Goal: Information Seeking & Learning: Learn about a topic

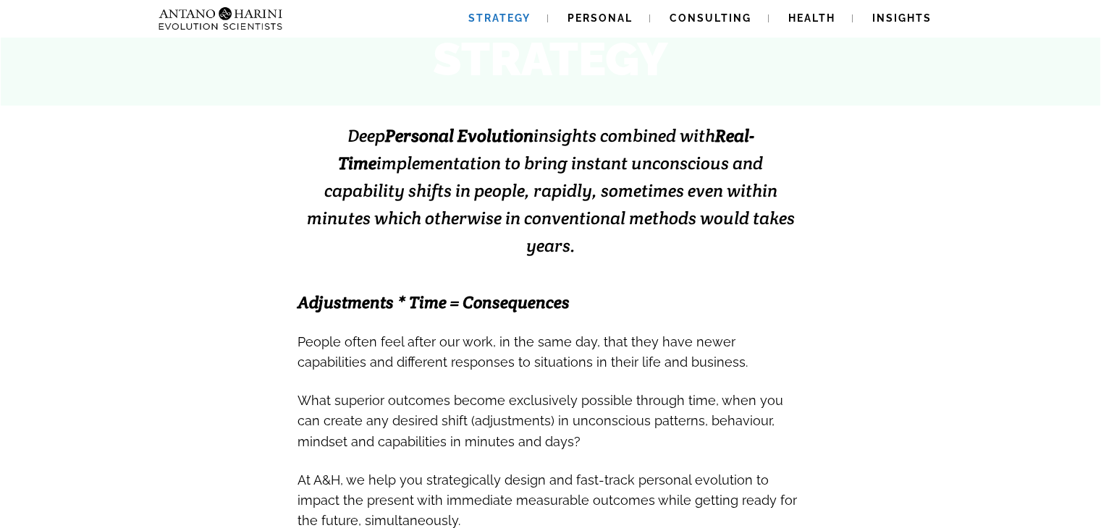
scroll to position [273, 0]
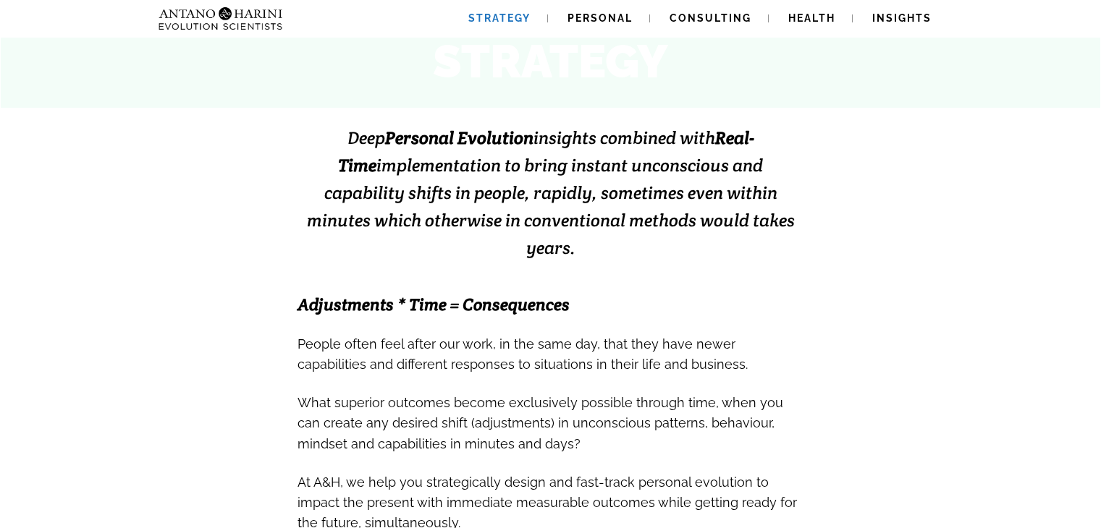
drag, startPoint x: 324, startPoint y: 138, endPoint x: 775, endPoint y: 223, distance: 458.3
click at [775, 223] on h3 "Deep Personal Evolution insights combined with Real-Time implementation to brin…" at bounding box center [551, 193] width 507 height 138
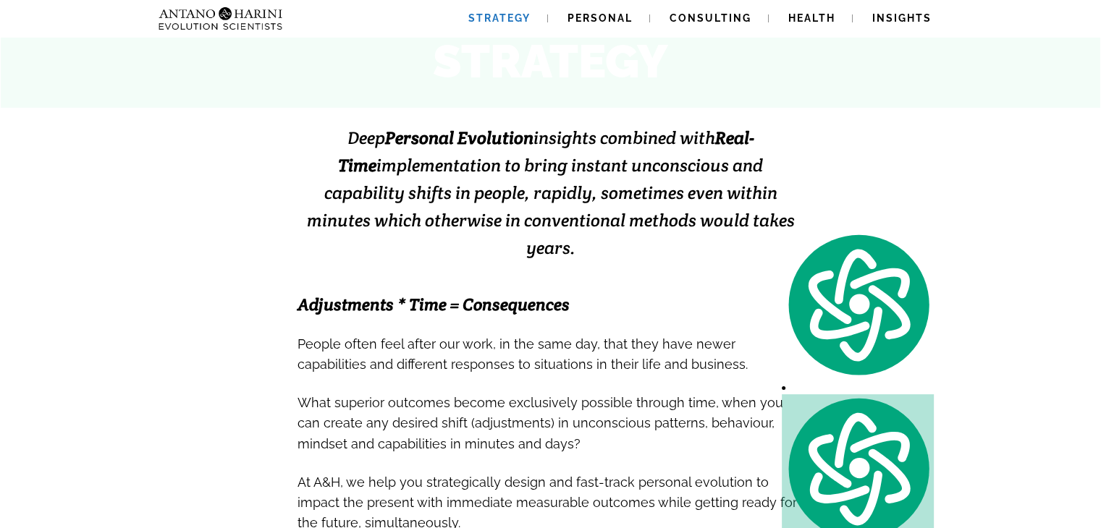
copy span "Deep Personal Evolution insights combined with Real-Time implementation to brin…"
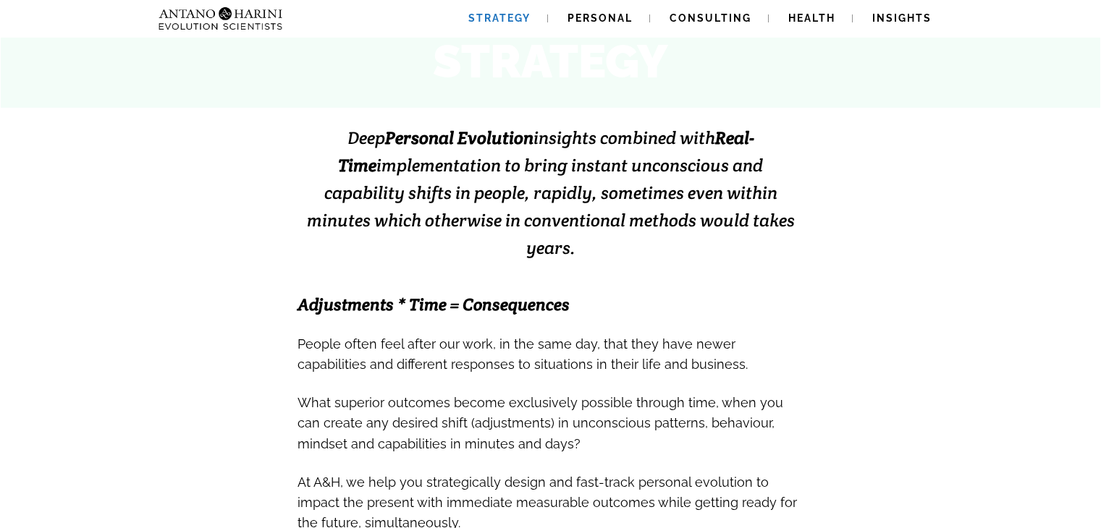
click at [311, 134] on h3 "Deep Personal Evolution insights combined with Real-Time implementation to brin…" at bounding box center [551, 193] width 507 height 138
drag, startPoint x: 780, startPoint y: 232, endPoint x: 325, endPoint y: 137, distance: 464.4
drag, startPoint x: 325, startPoint y: 137, endPoint x: 861, endPoint y: 208, distance: 541.1
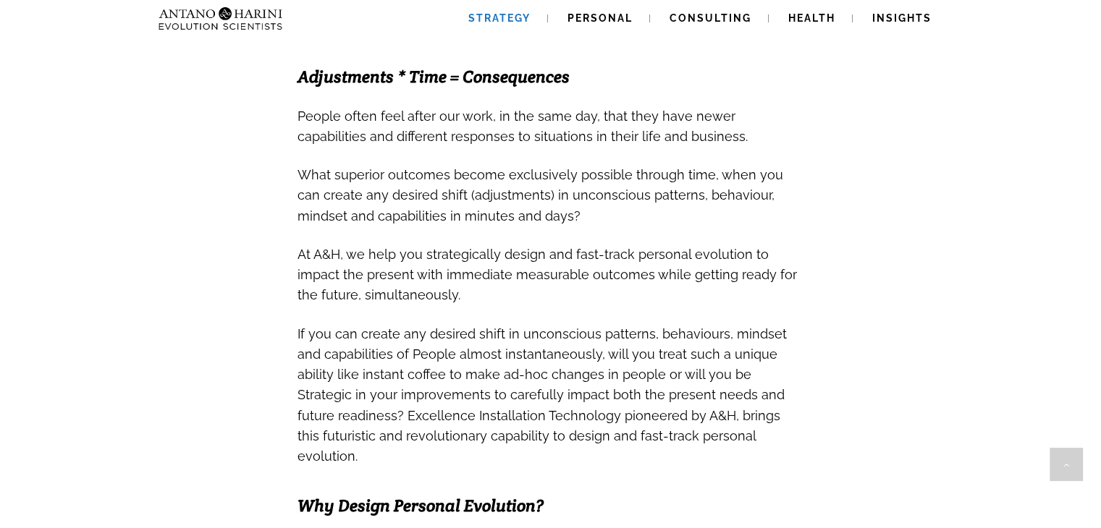
scroll to position [499, 0]
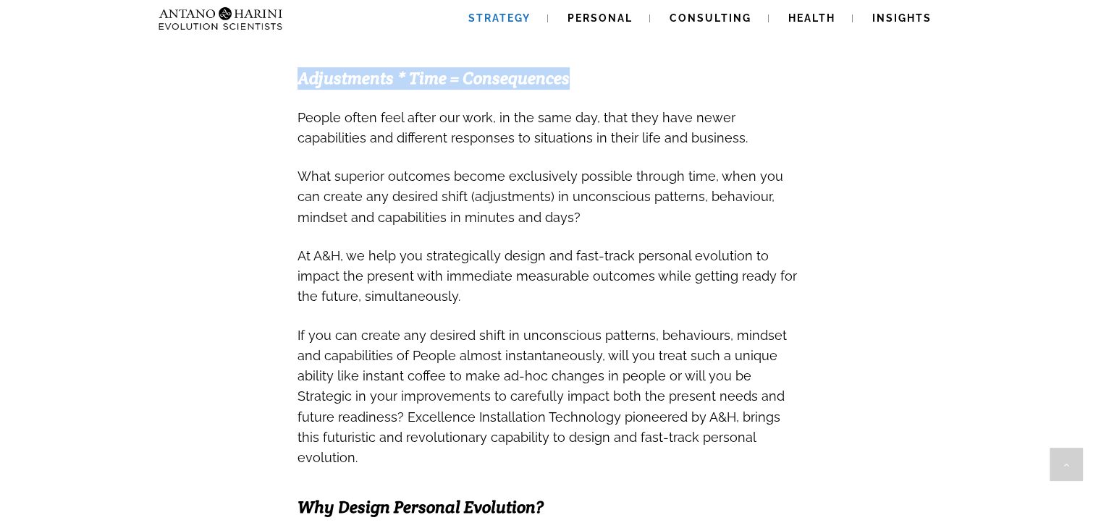
drag, startPoint x: 297, startPoint y: 55, endPoint x: 607, endPoint y: 41, distance: 310.9
click at [607, 68] on h3 "Adjustments * Time = Consequences" at bounding box center [551, 79] width 507 height 22
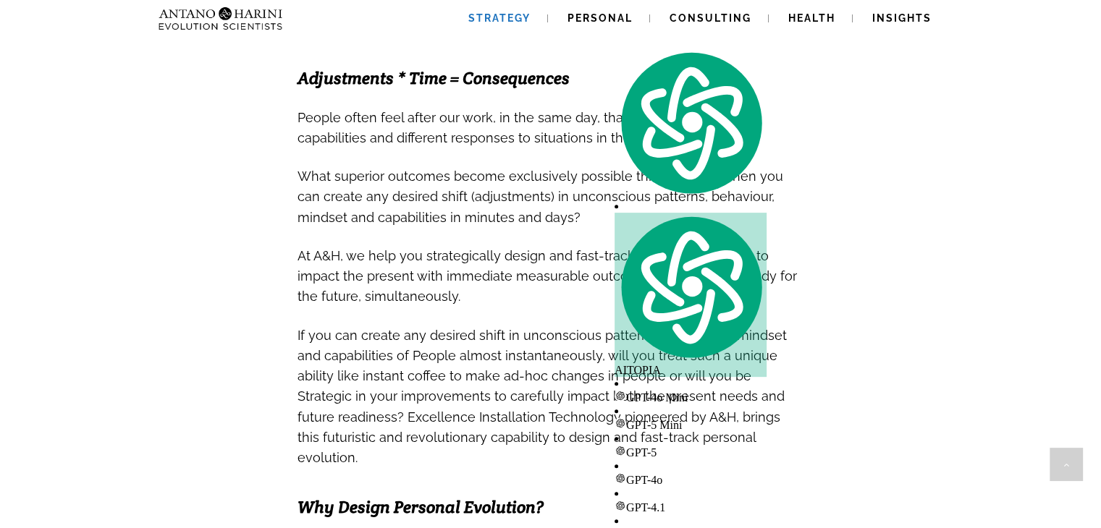
click at [502, 113] on span "People often feel after our work, in the same day, that they have newer capabil…" at bounding box center [523, 127] width 450 height 35
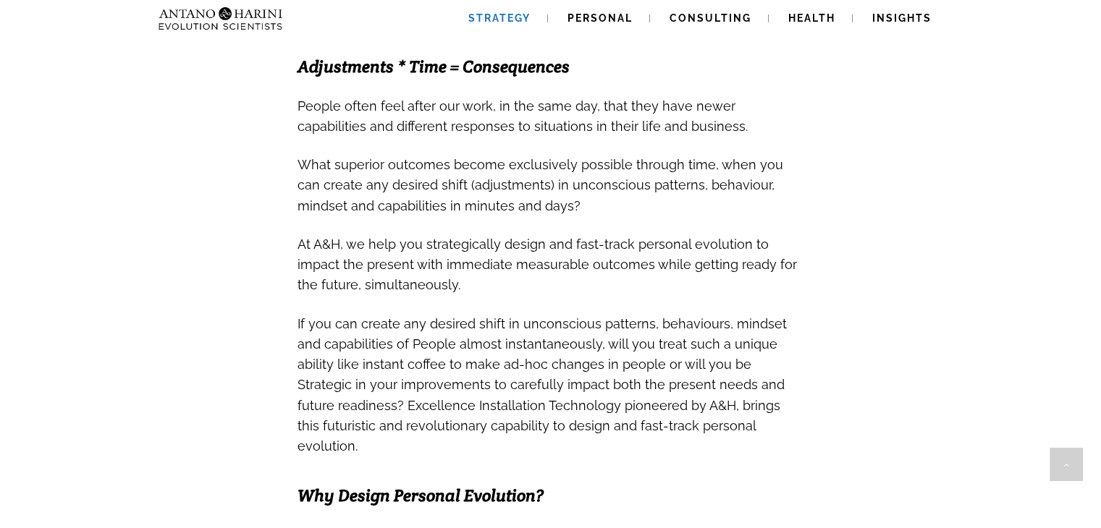
scroll to position [510, 0]
drag, startPoint x: 672, startPoint y: 79, endPoint x: 834, endPoint y: 82, distance: 162.2
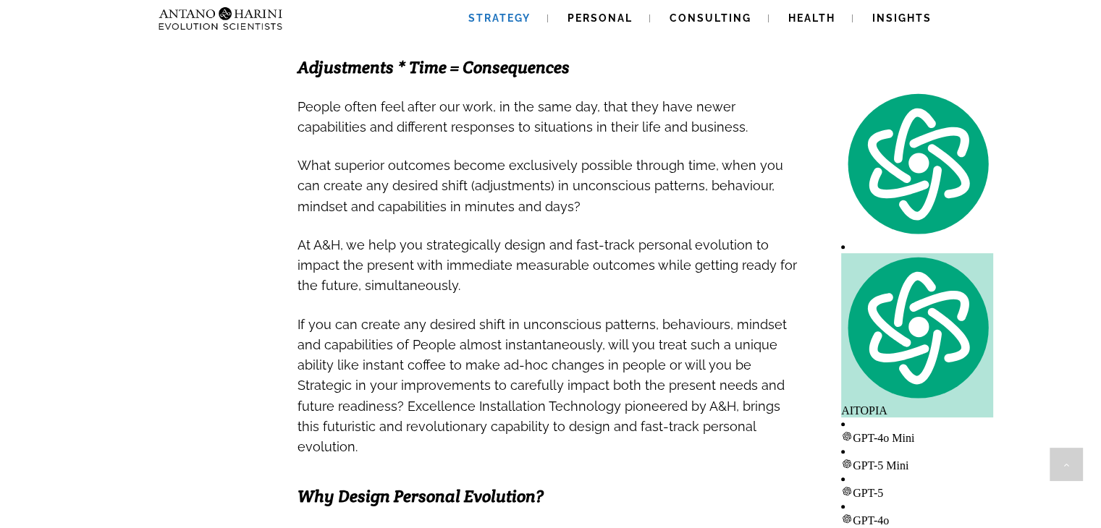
click at [469, 99] on span "People often feel after our work, in the same day, that they have newer capabil…" at bounding box center [523, 116] width 450 height 35
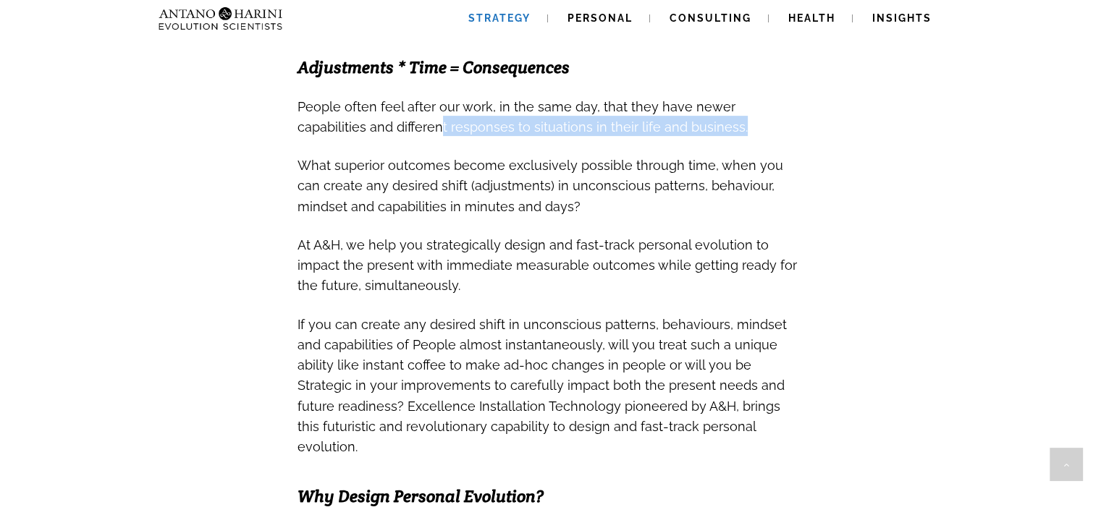
drag, startPoint x: 367, startPoint y: 103, endPoint x: 681, endPoint y: 93, distance: 314.3
click at [681, 96] on h3 "People often feel after our work, in the same day, that they have newer capabil…" at bounding box center [551, 116] width 507 height 41
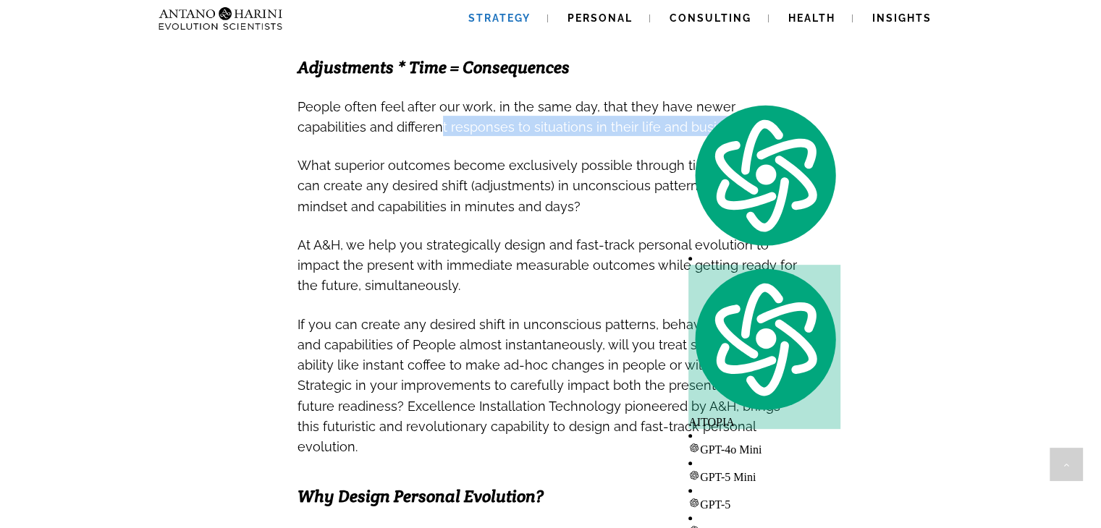
click at [681, 96] on h3 "People often feel after our work, in the same day, that they have newer capabil…" at bounding box center [551, 116] width 507 height 41
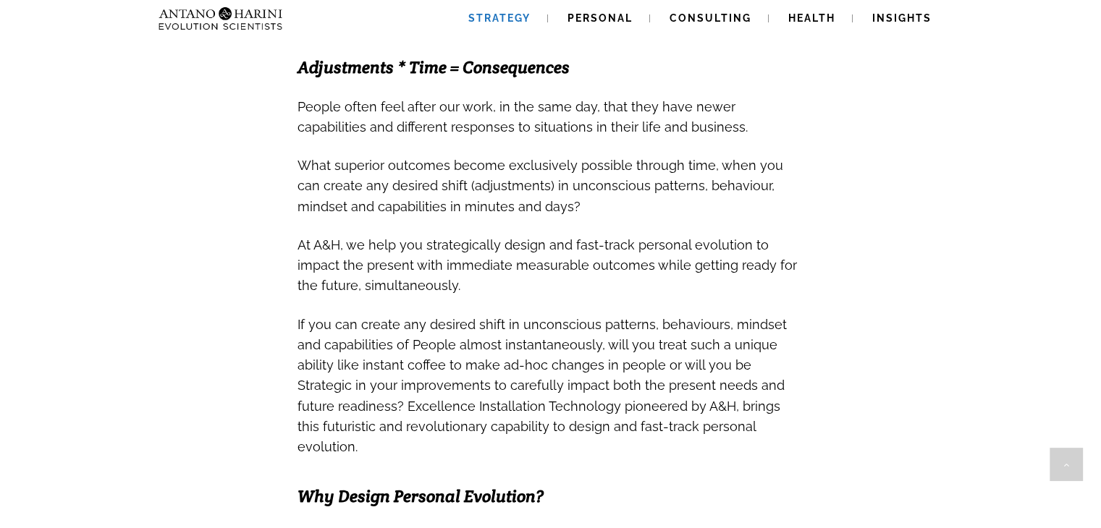
scroll to position [559, 0]
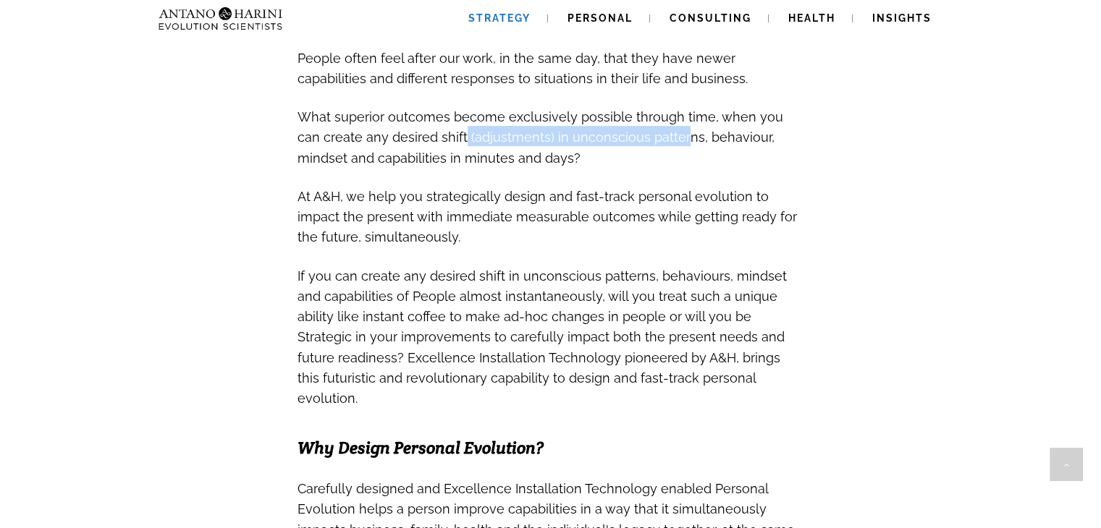
drag, startPoint x: 436, startPoint y: 109, endPoint x: 654, endPoint y: 112, distance: 218.6
click at [654, 112] on span "What superior outcomes become exclusively possible through time, when you can c…" at bounding box center [541, 137] width 486 height 56
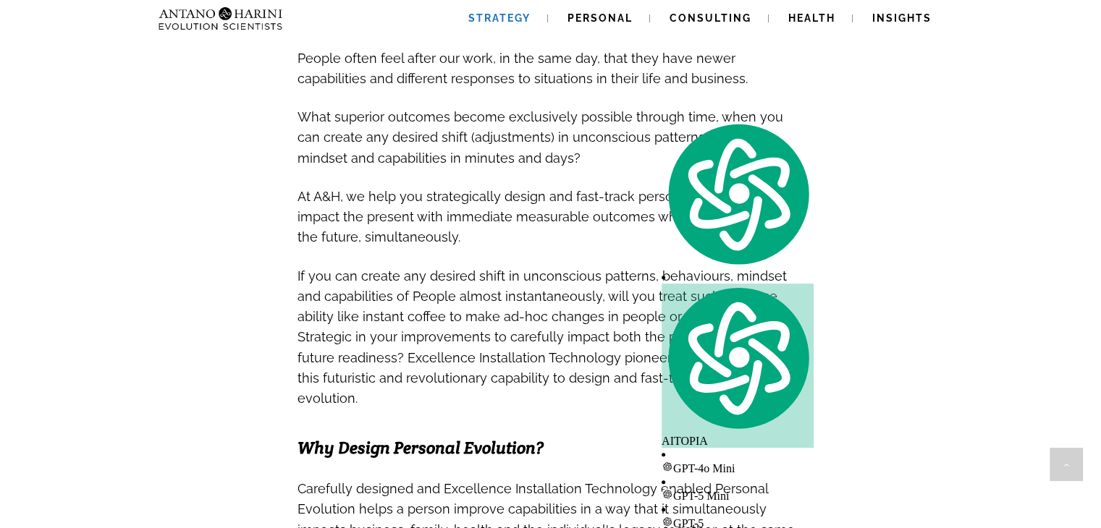
click at [582, 189] on span "At A&H, we help you strategically design and fast-track personal evolution to i…" at bounding box center [547, 217] width 499 height 56
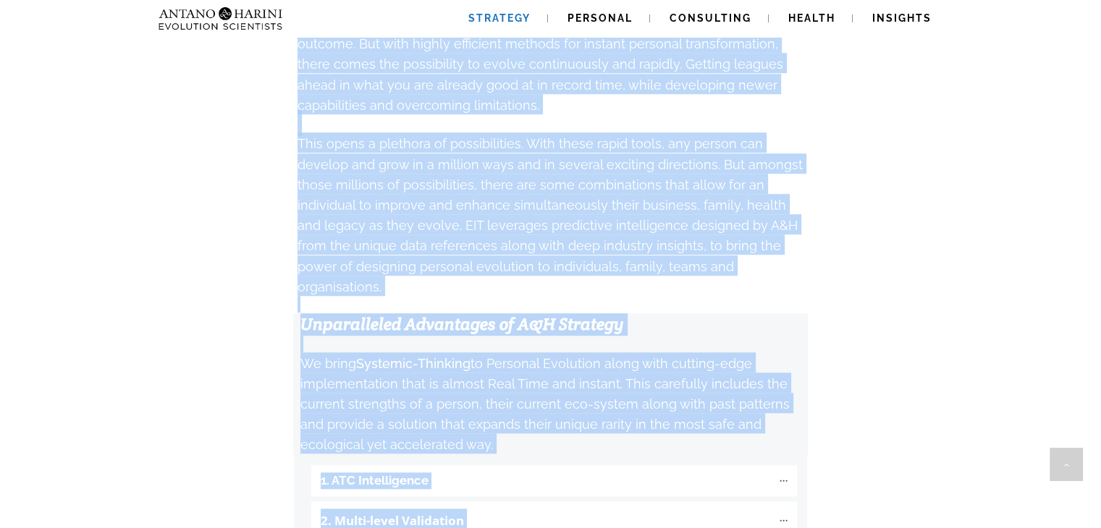
scroll to position [1367, 0]
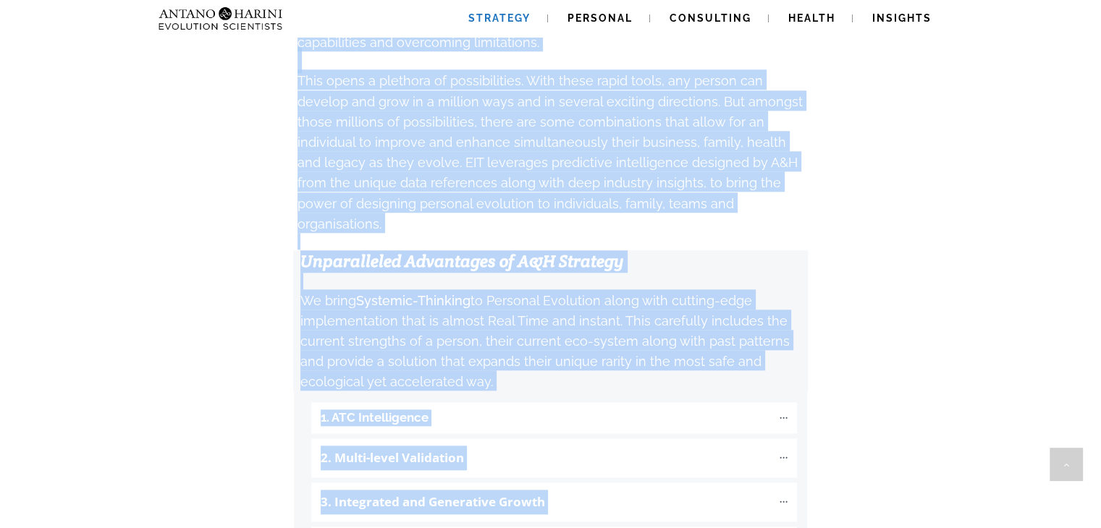
drag, startPoint x: 313, startPoint y: 407, endPoint x: 546, endPoint y: 313, distance: 251.1
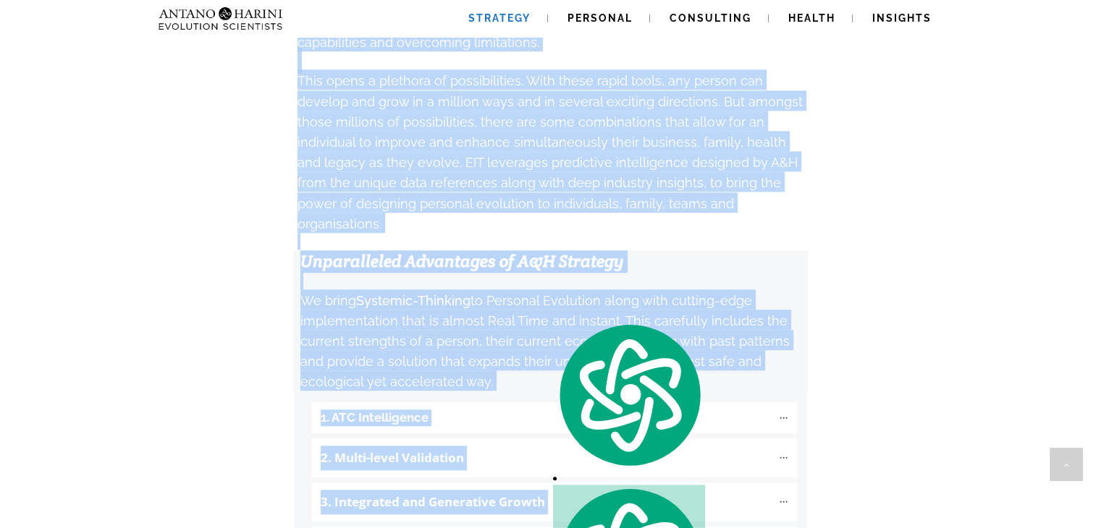
copy div "Deep Personal Evolution insights combined with Real-Time implementation to brin…"
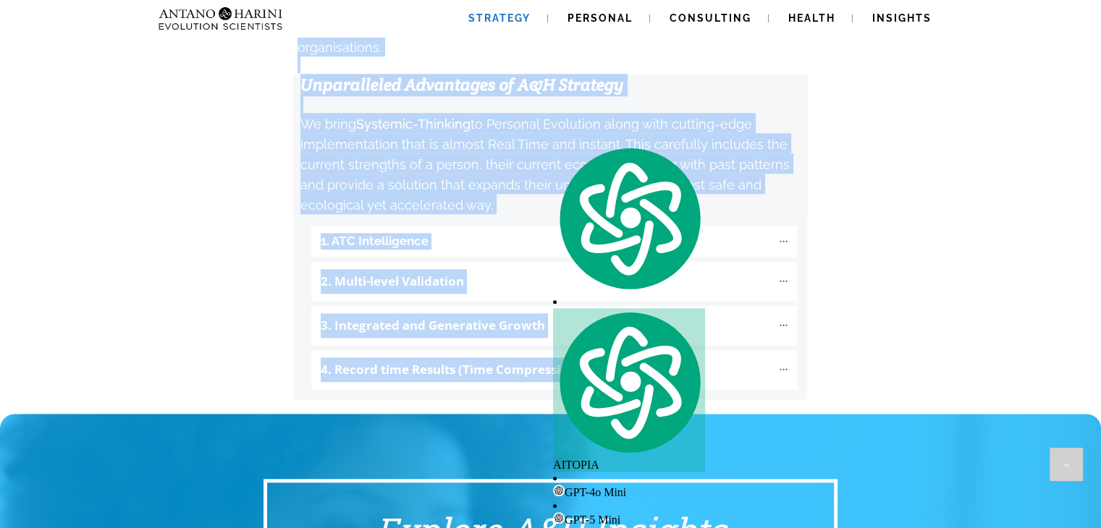
scroll to position [1602, 0]
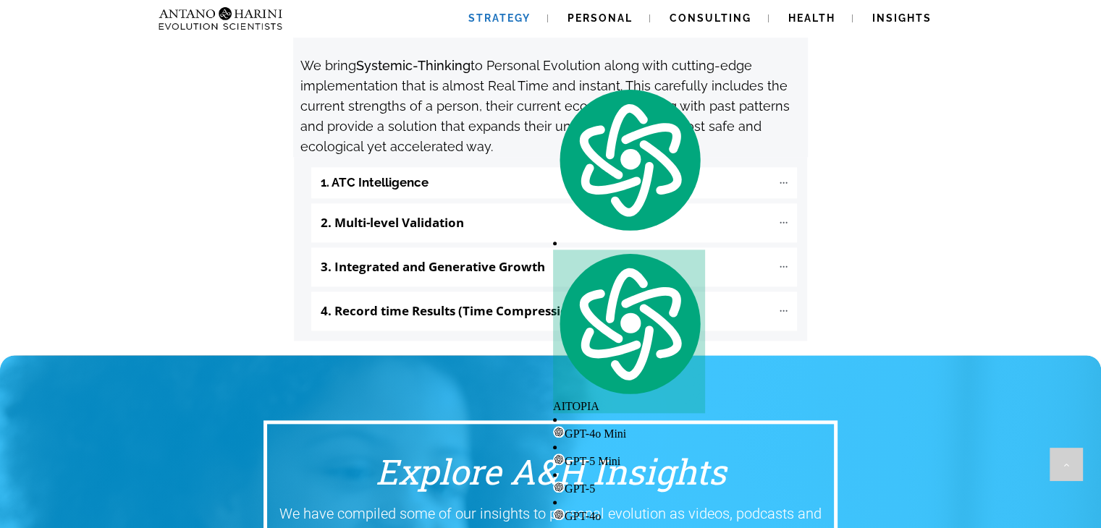
click at [958, 355] on div at bounding box center [550, 535] width 1101 height 361
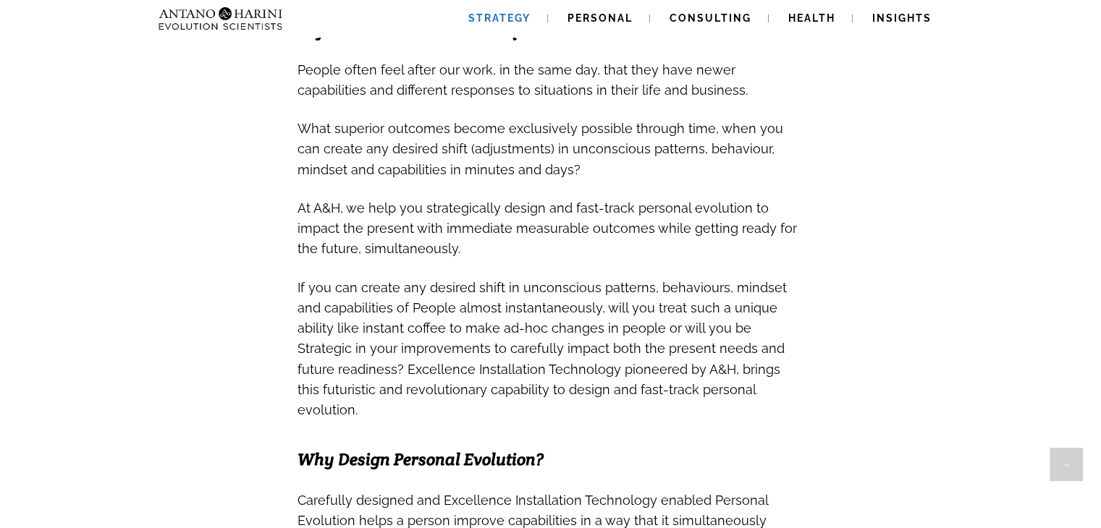
scroll to position [549, 0]
drag, startPoint x: 362, startPoint y: 304, endPoint x: 444, endPoint y: 308, distance: 81.9
click at [444, 308] on span "If you can create any desired shift in unconscious patterns, behaviours, mindse…" at bounding box center [542, 348] width 489 height 138
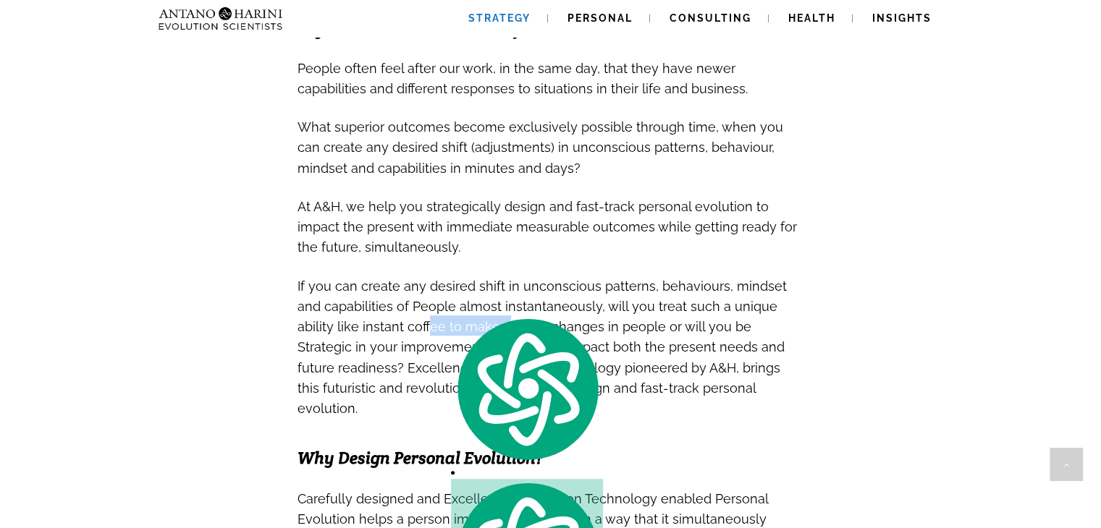
click at [444, 308] on span "If you can create any desired shift in unconscious patterns, behaviours, mindse…" at bounding box center [542, 348] width 489 height 138
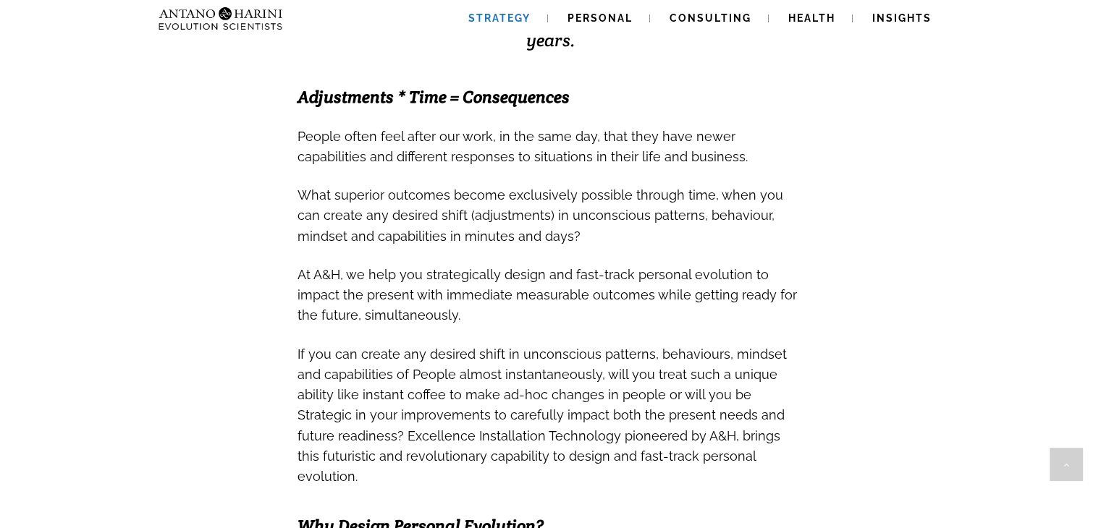
scroll to position [478, 0]
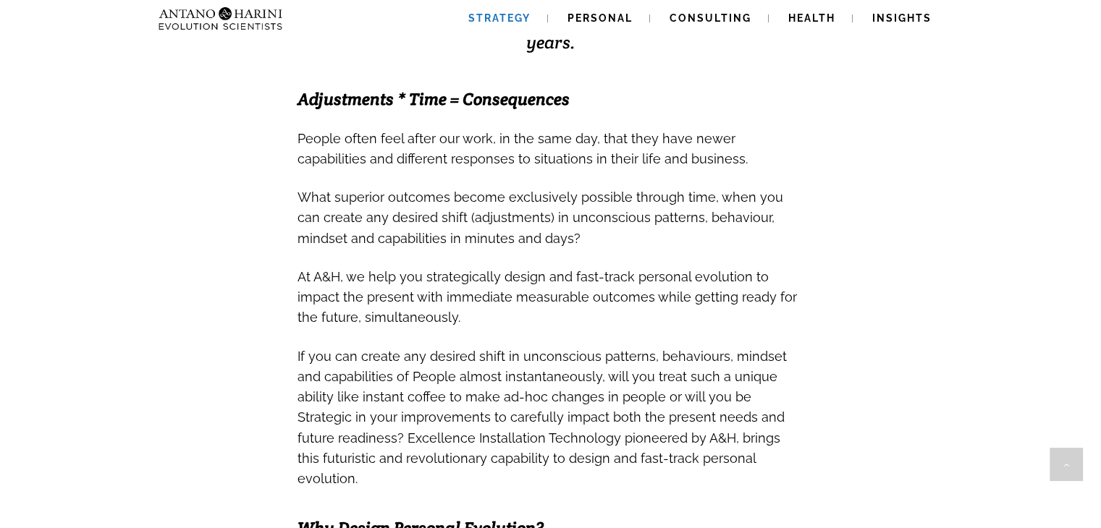
click at [340, 168] on h3 at bounding box center [551, 177] width 507 height 18
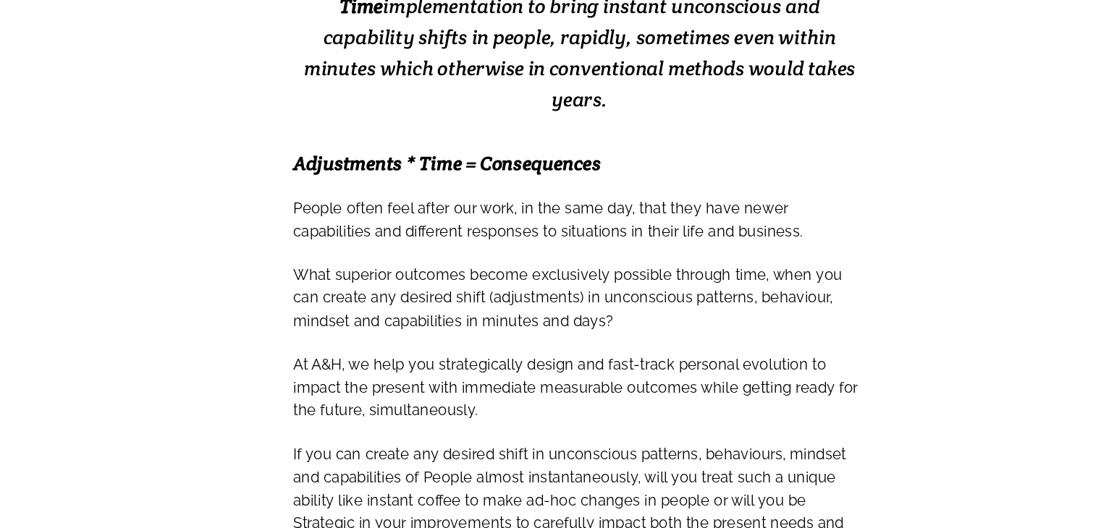
scroll to position [375, 0]
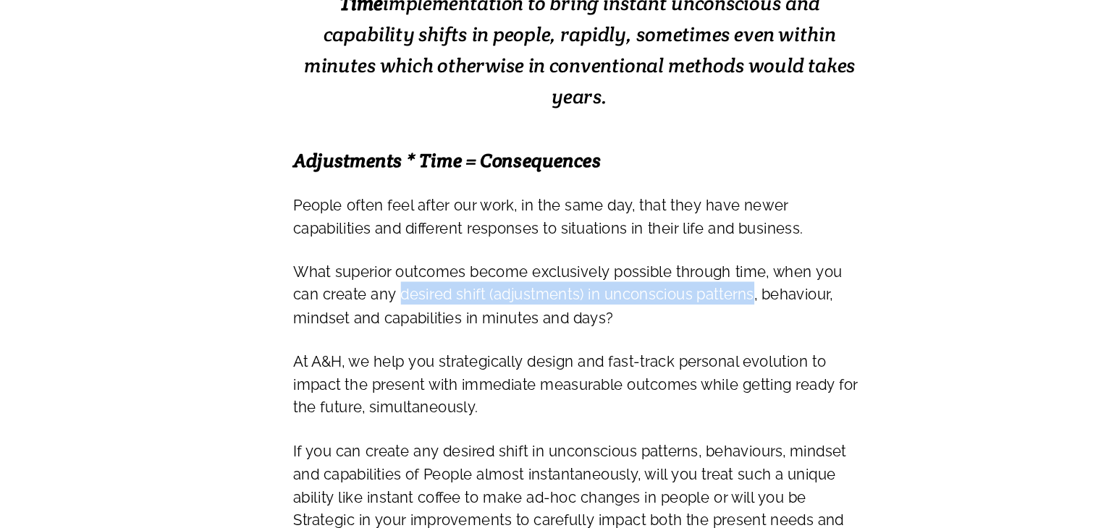
drag, startPoint x: 365, startPoint y: 298, endPoint x: 666, endPoint y: 300, distance: 301.1
click at [666, 300] on span "What superior outcomes become exclusively possible through time, when you can c…" at bounding box center [541, 321] width 486 height 56
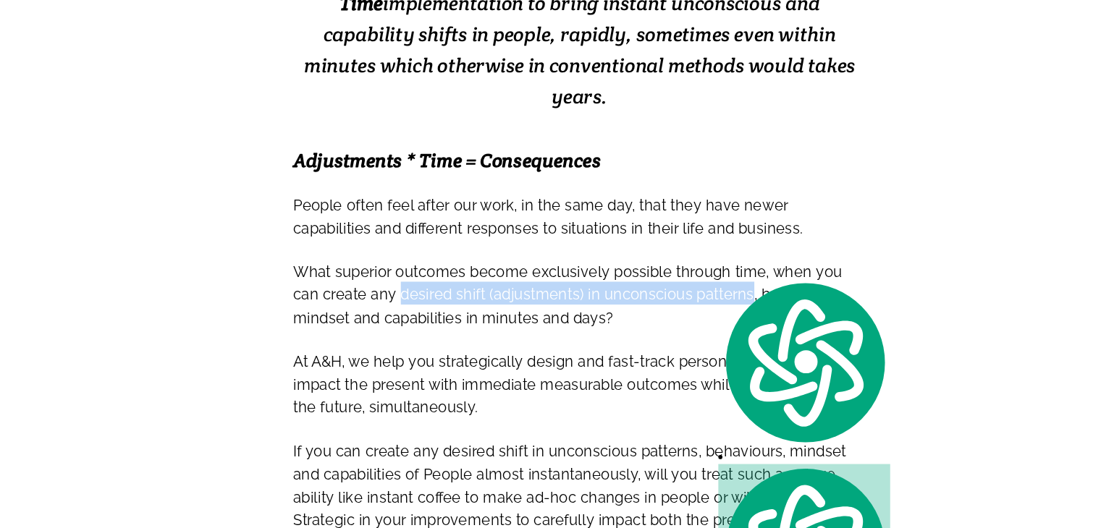
copy span "desired shift (adjustments) in unconscious patterns"
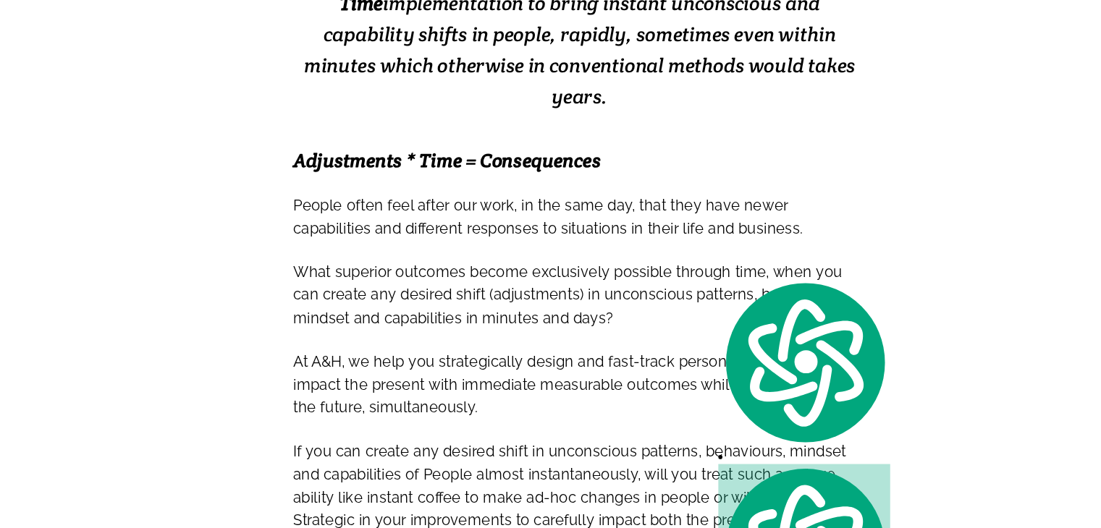
click at [301, 271] on h3 at bounding box center [551, 280] width 507 height 18
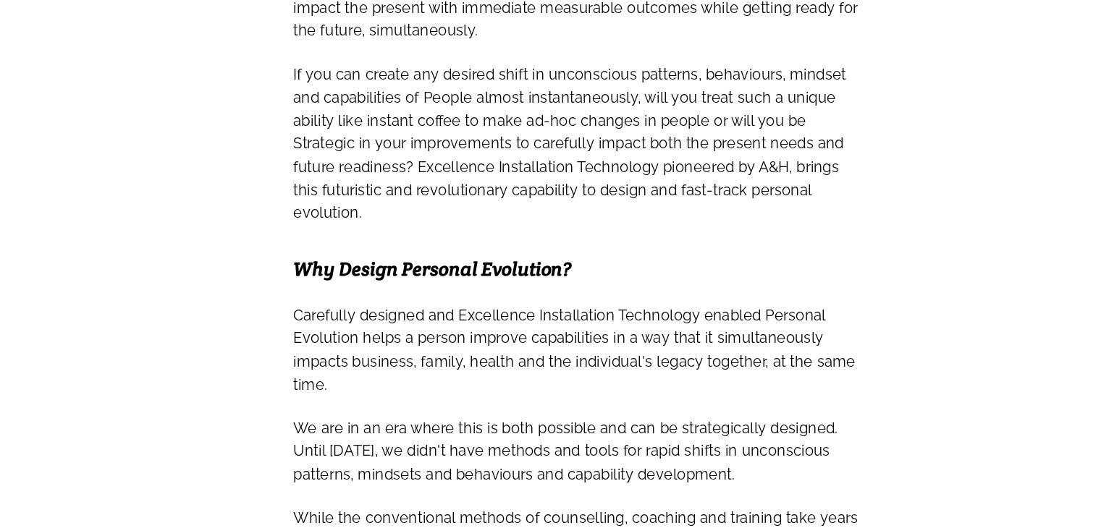
scroll to position [727, 0]
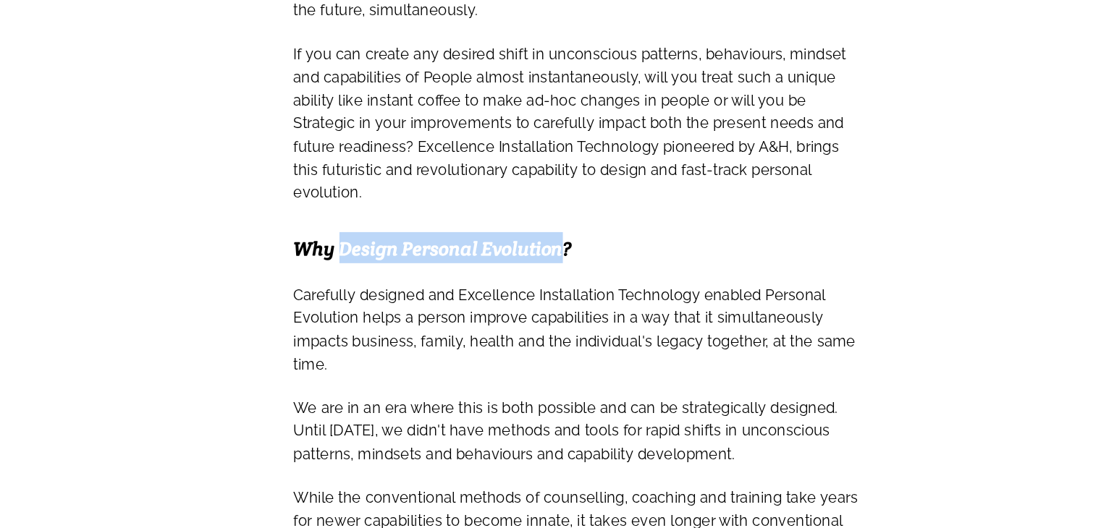
drag, startPoint x: 337, startPoint y: 248, endPoint x: 536, endPoint y: 252, distance: 199.1
click at [536, 266] on strong "Why Design Personal Evolution?" at bounding box center [421, 279] width 246 height 26
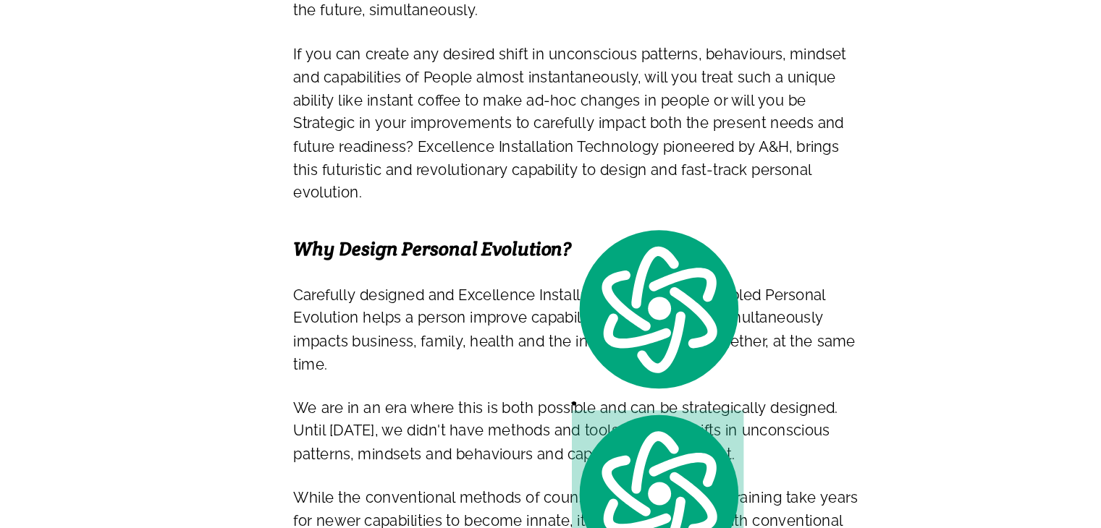
click at [470, 305] on span "Carefully designed and Excellence Installation Technology enabled Personal Evol…" at bounding box center [546, 349] width 497 height 88
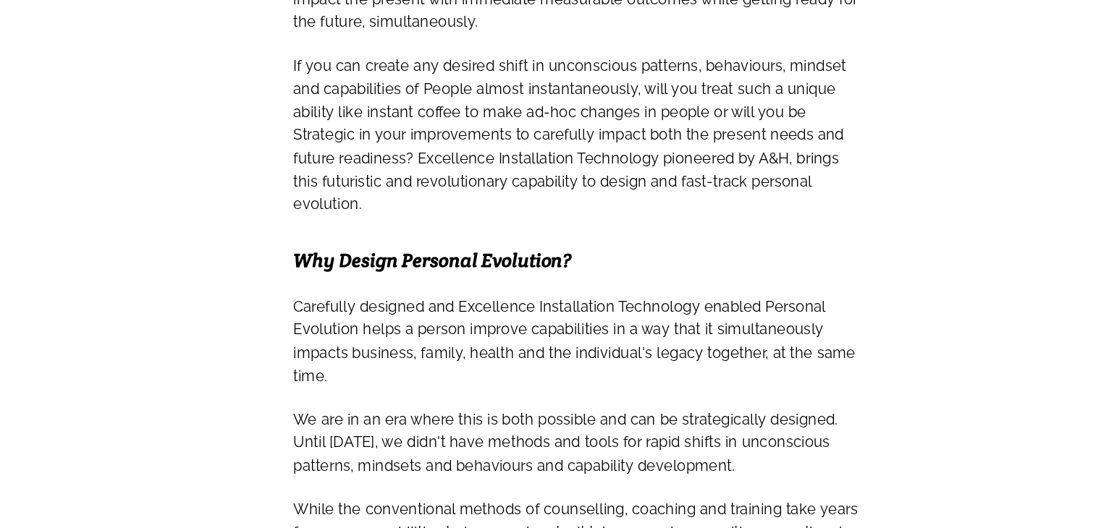
scroll to position [721, 0]
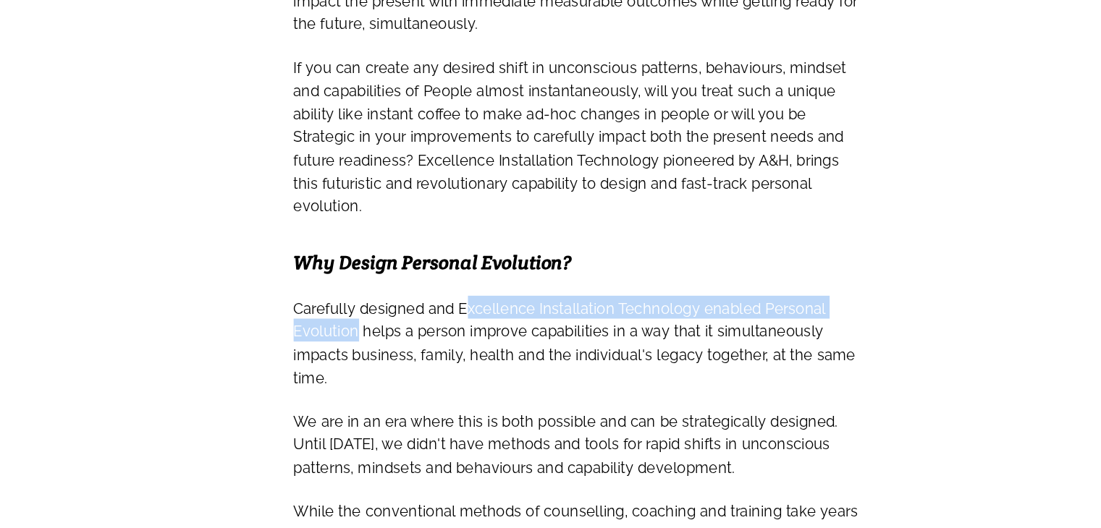
drag, startPoint x: 465, startPoint y: 290, endPoint x: 353, endPoint y: 306, distance: 112.6
click at [353, 319] on span "Carefully designed and Excellence Installation Technology enabled Personal Evol…" at bounding box center [546, 357] width 497 height 77
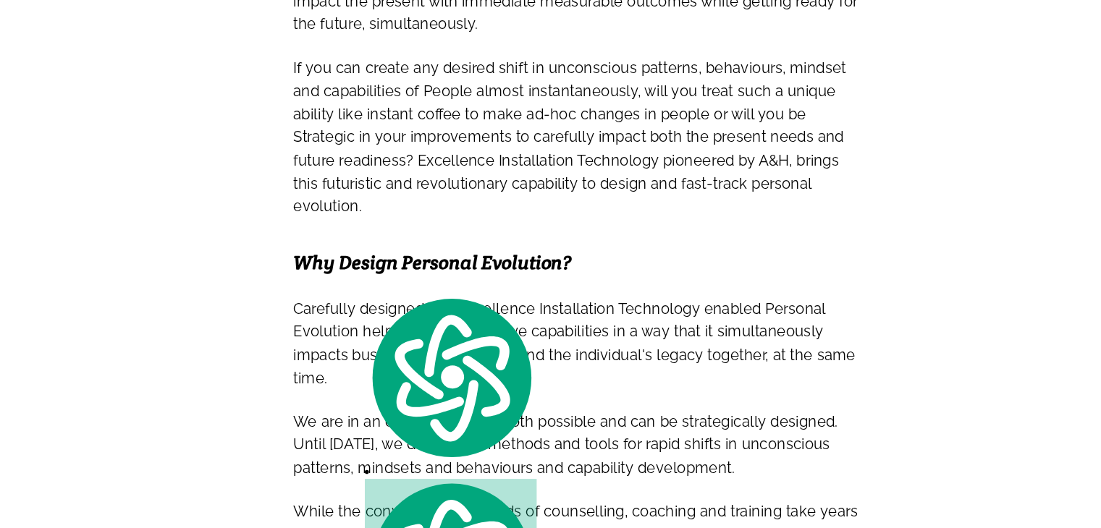
click at [226, 331] on div "Free A&H Covid Recovery Support > Shop online and get Specialist help, free no-…" at bounding box center [550, 467] width 1101 height 2293
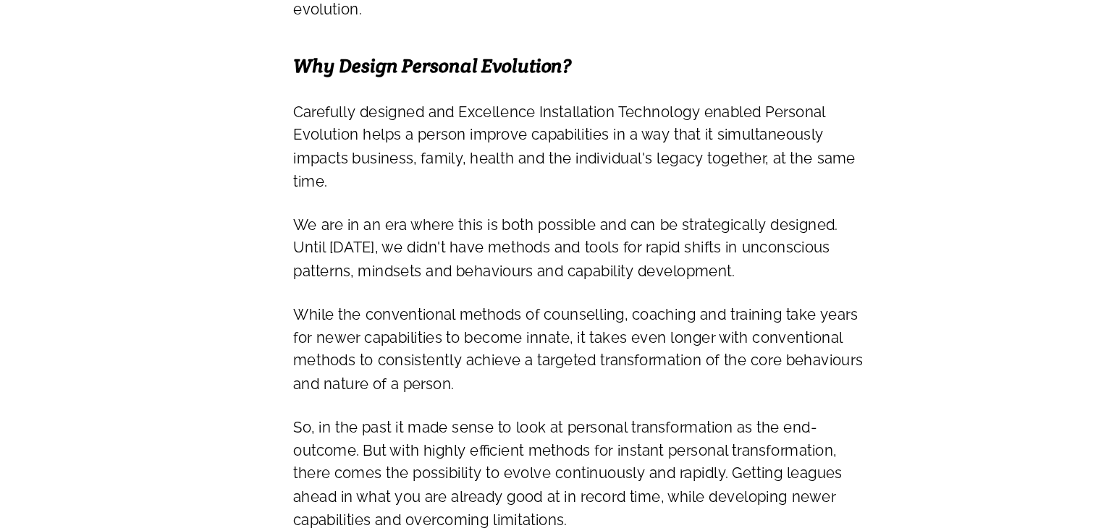
scroll to position [891, 0]
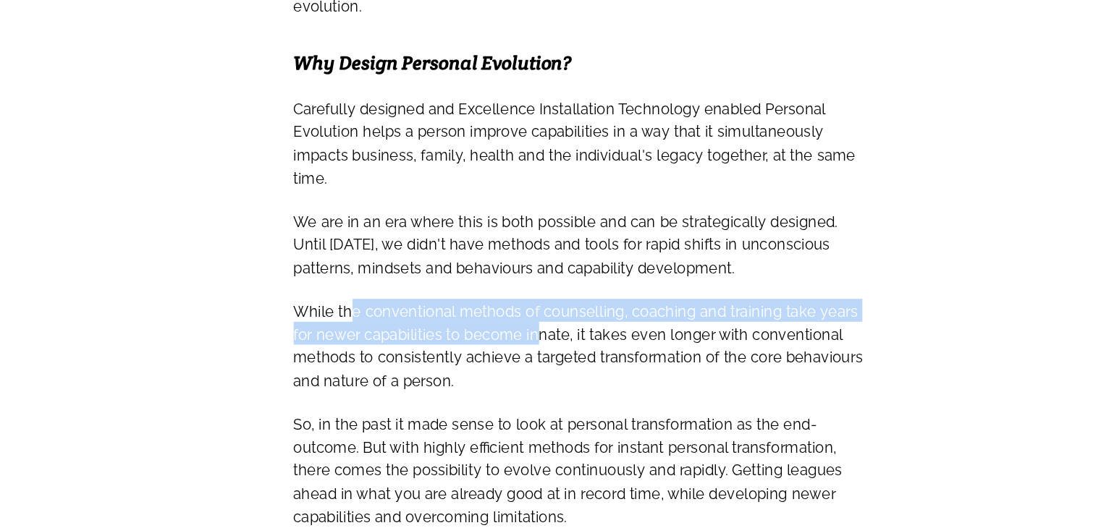
drag, startPoint x: 344, startPoint y: 284, endPoint x: 484, endPoint y: 292, distance: 140.7
click at [484, 321] on span "While the conventional methods of counselling, coaching and training take years…" at bounding box center [550, 365] width 504 height 88
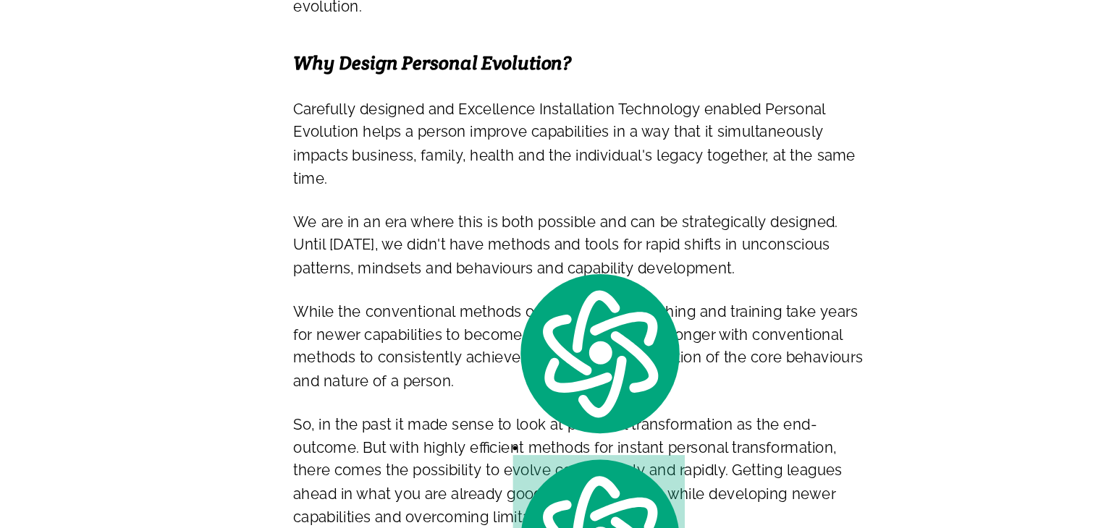
click at [503, 251] on span "We are in an era where this is both possible and can be strategically designed.…" at bounding box center [538, 274] width 481 height 67
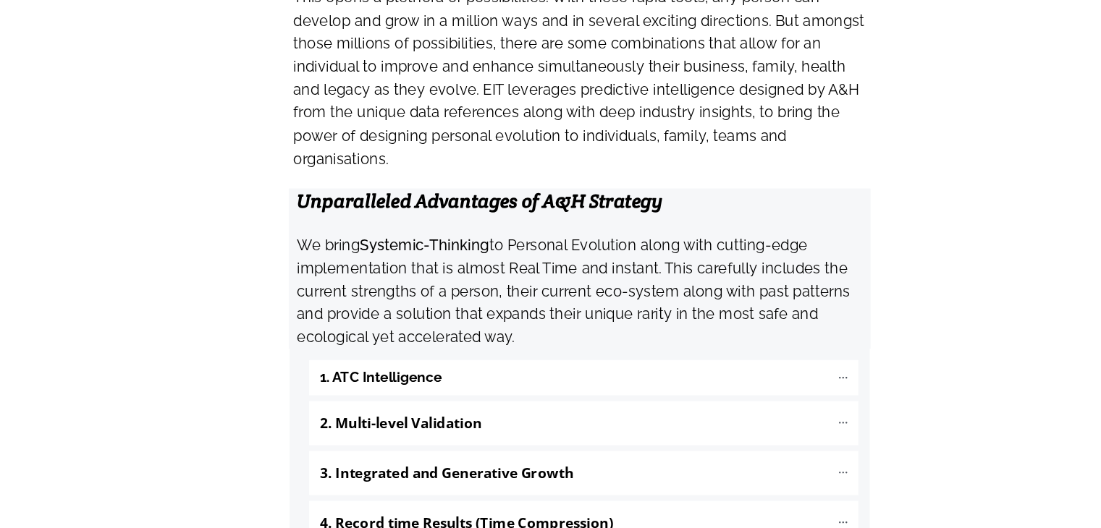
scroll to position [1393, 0]
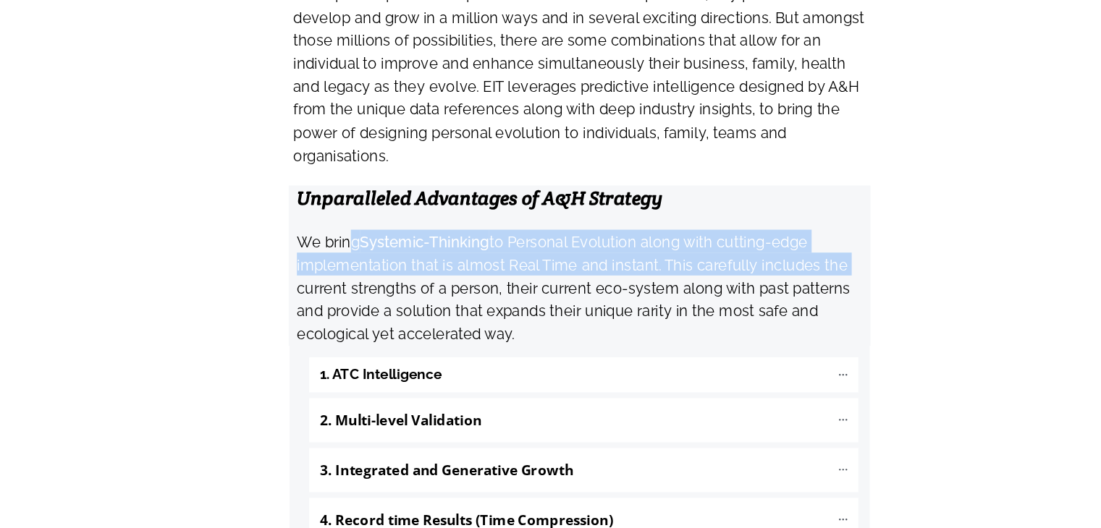
drag, startPoint x: 347, startPoint y: 208, endPoint x: 219, endPoint y: 252, distance: 135.3
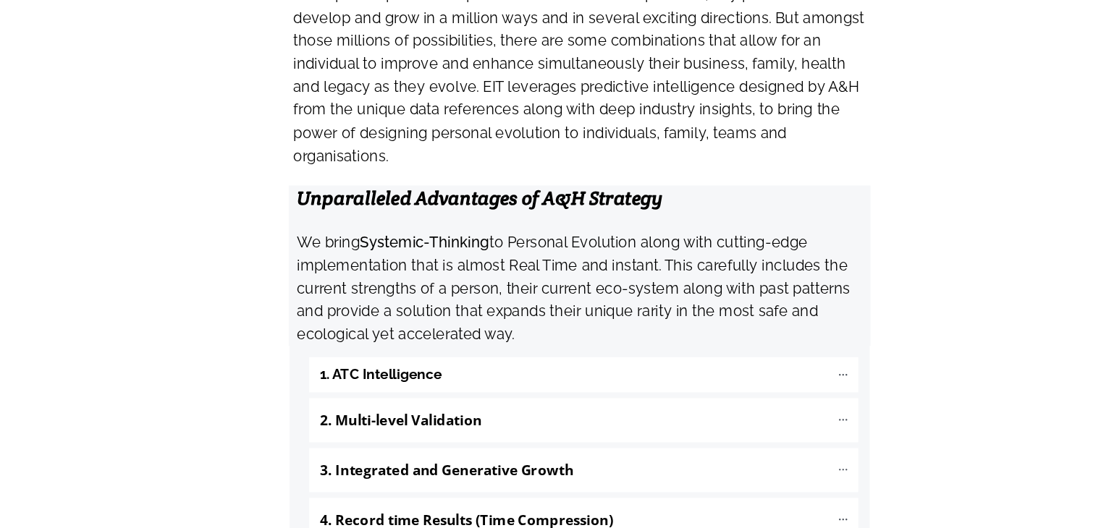
scroll to position [1488, 0]
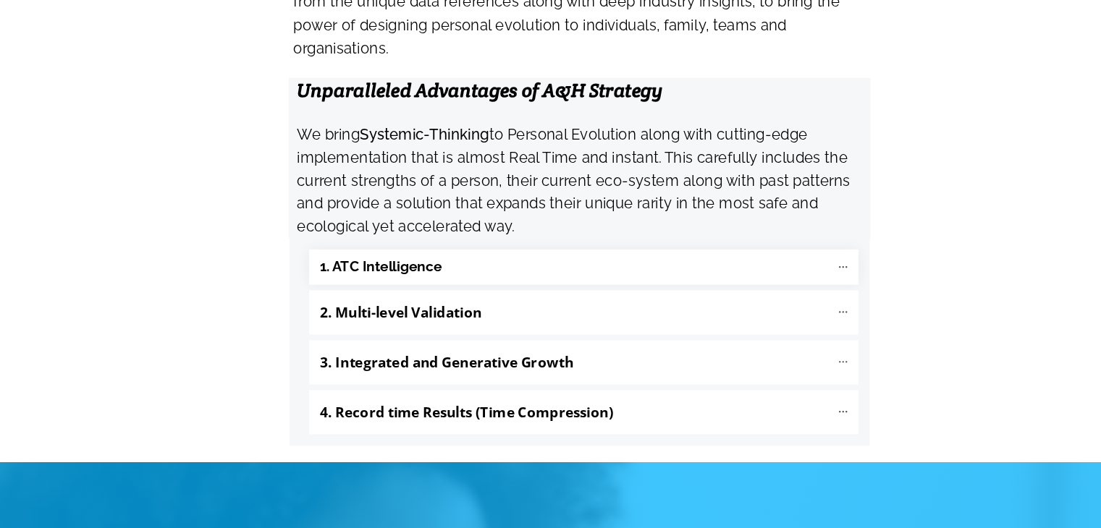
click at [381, 288] on b "1. ATC Intelligence" at bounding box center [375, 296] width 108 height 17
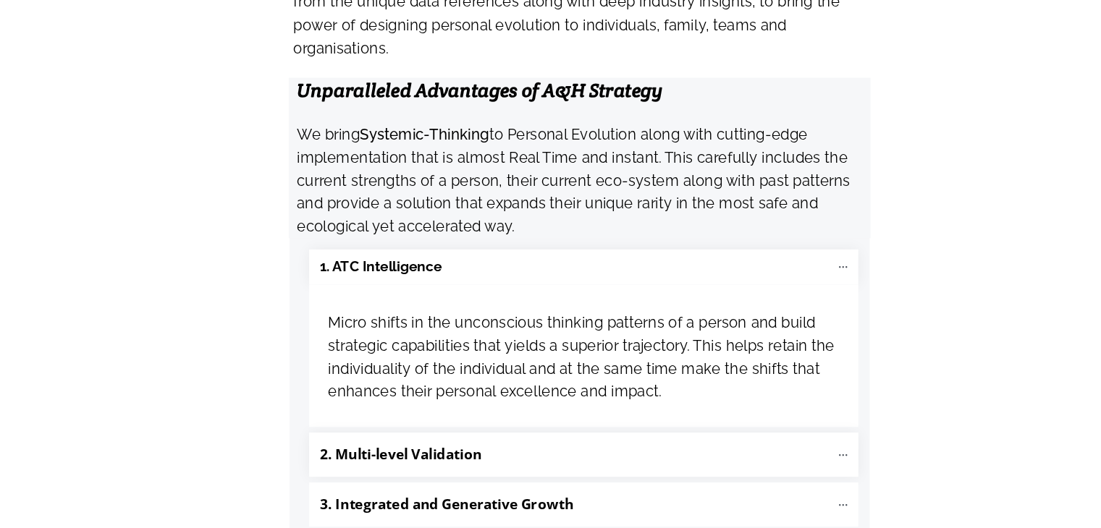
click at [431, 454] on b "2. Multi-level Validation" at bounding box center [392, 462] width 143 height 17
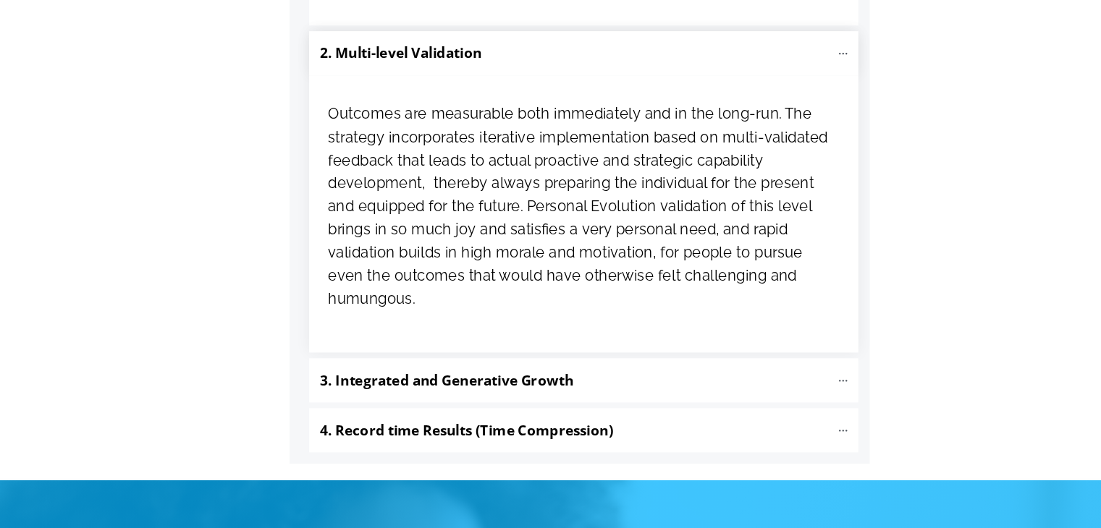
scroll to position [1844, 0]
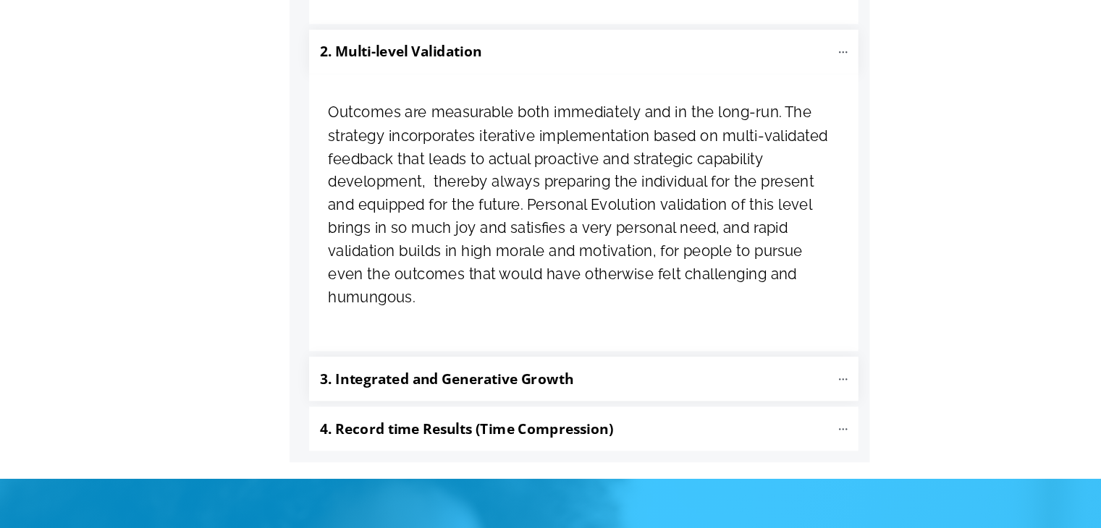
click at [484, 387] on b "3. Integrated and Generative Growth" at bounding box center [433, 395] width 224 height 17
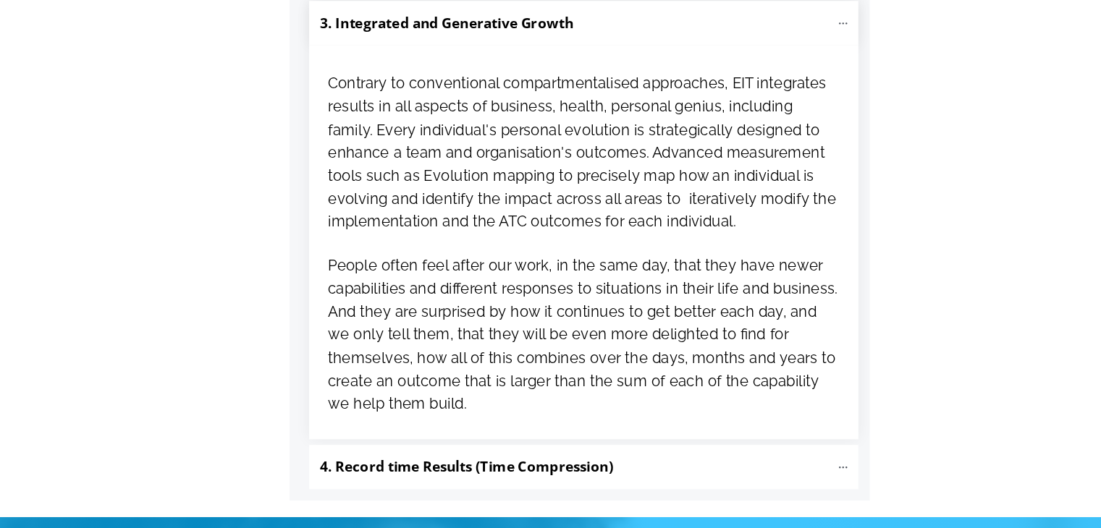
scroll to position [2162, 0]
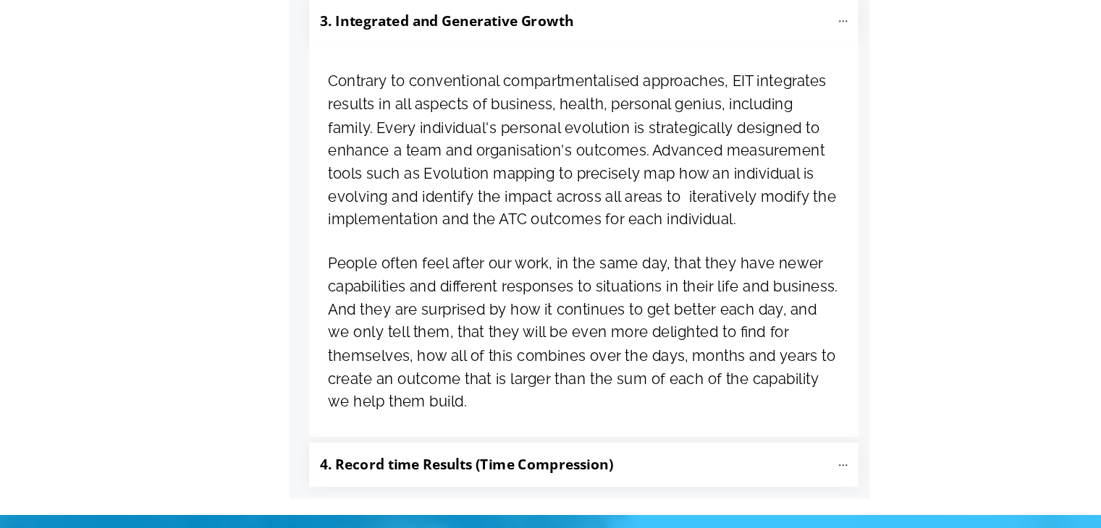
click at [489, 460] on p "4. Record time Results (Time Compression)" at bounding box center [546, 472] width 451 height 25
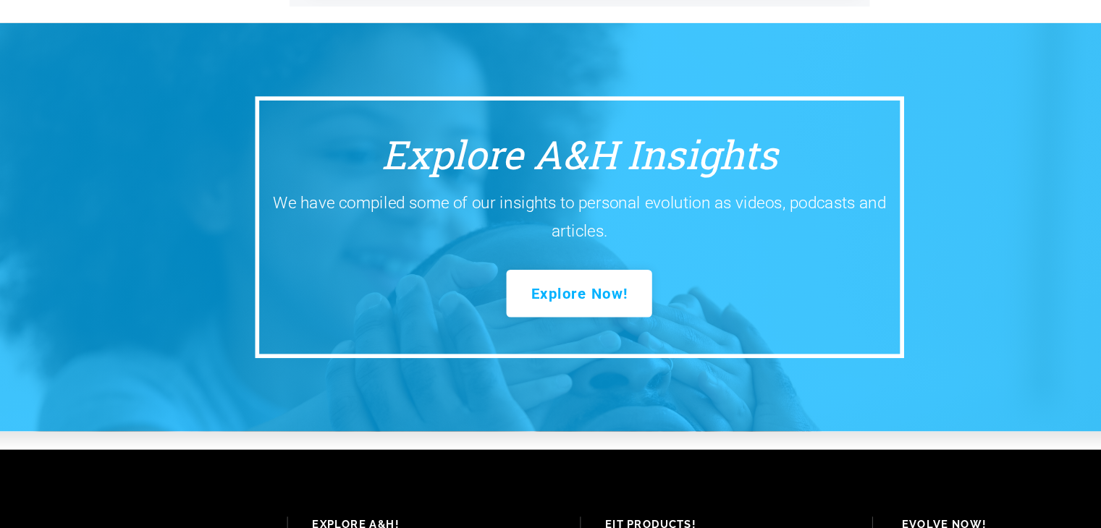
scroll to position [2875, 0]
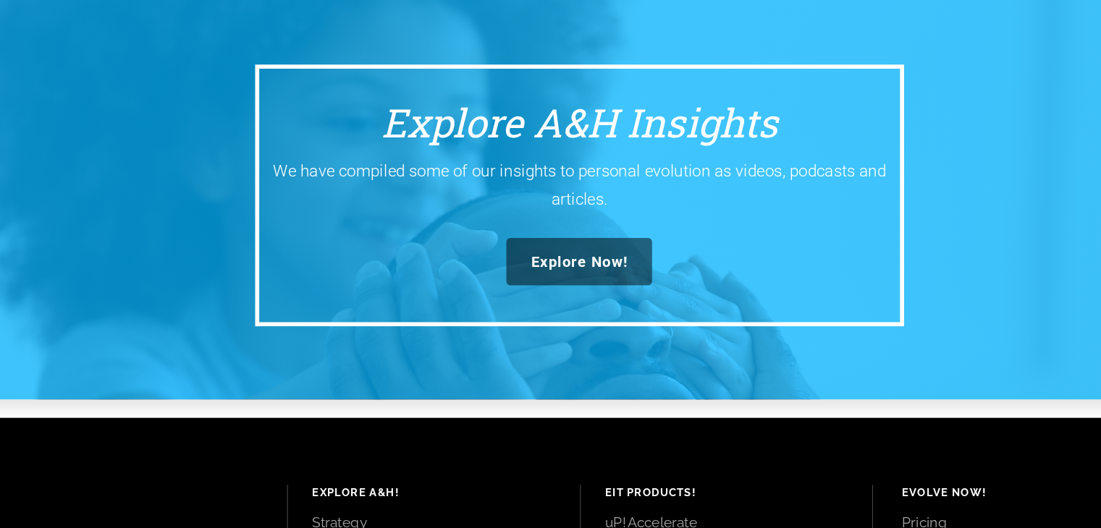
click at [567, 284] on span "Explore Now!" at bounding box center [549, 292] width 85 height 16
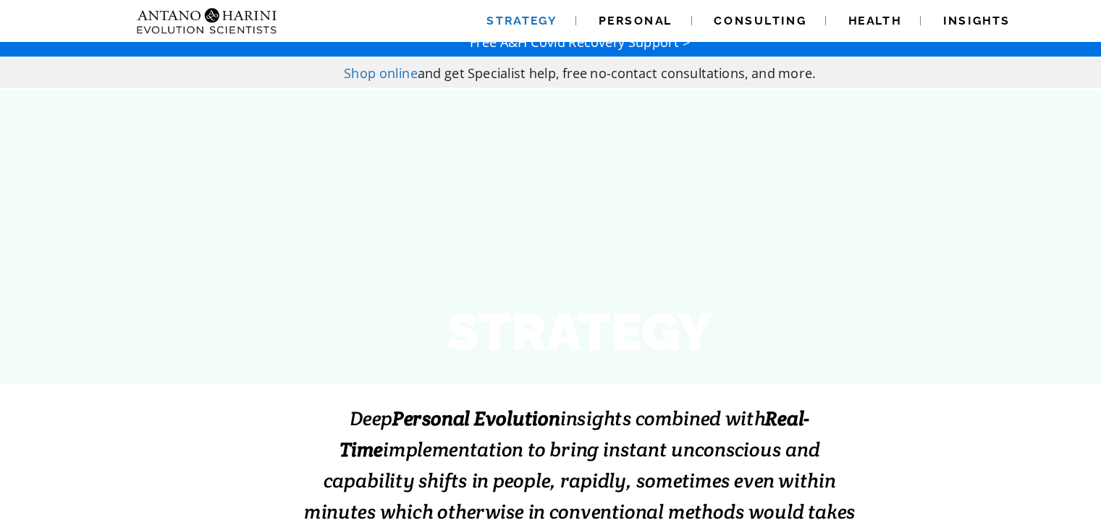
scroll to position [0, 0]
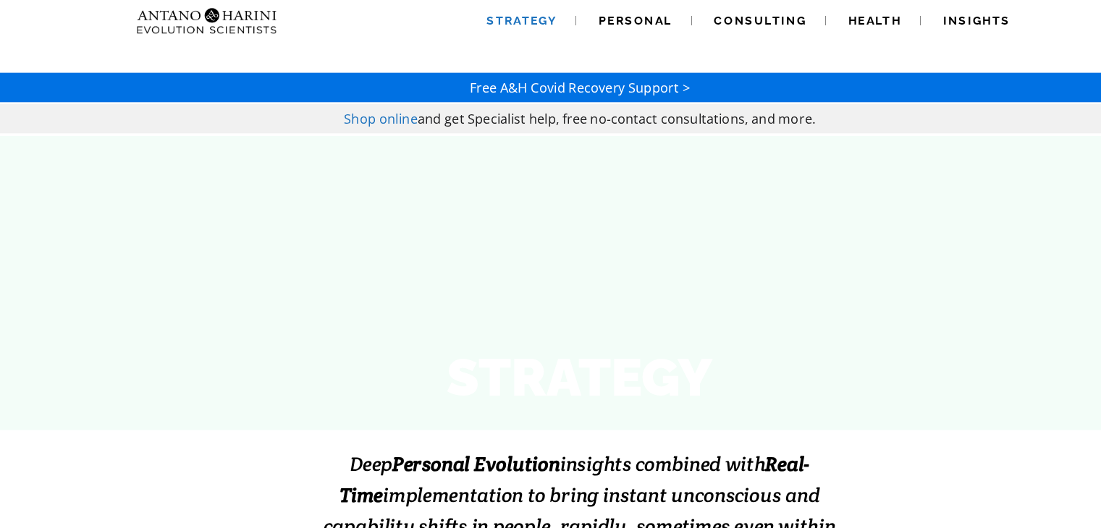
click at [313, 101] on p "Shop online and get Specialist help, free no-contact consultations, and more." at bounding box center [550, 105] width 1095 height 17
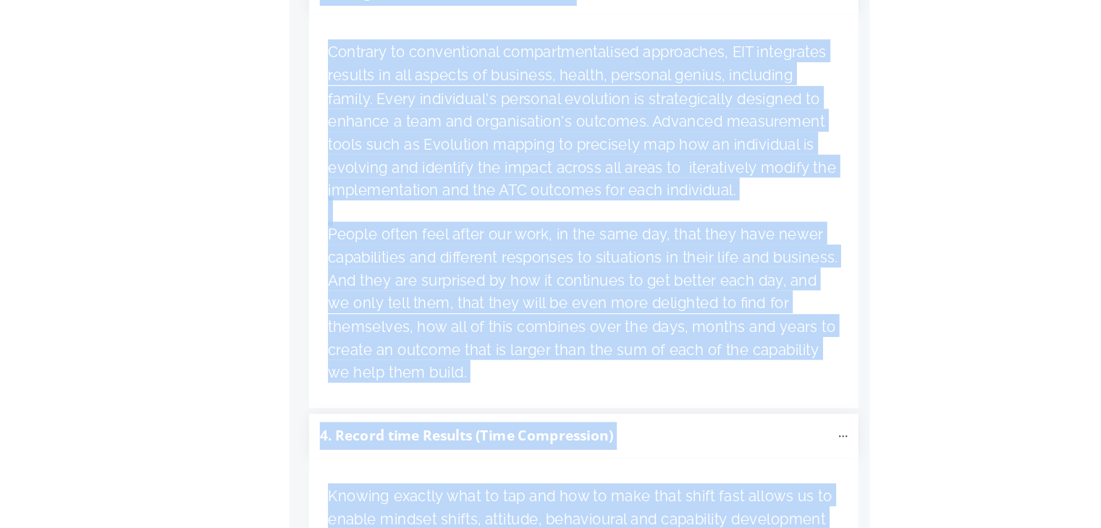
scroll to position [2432, 0]
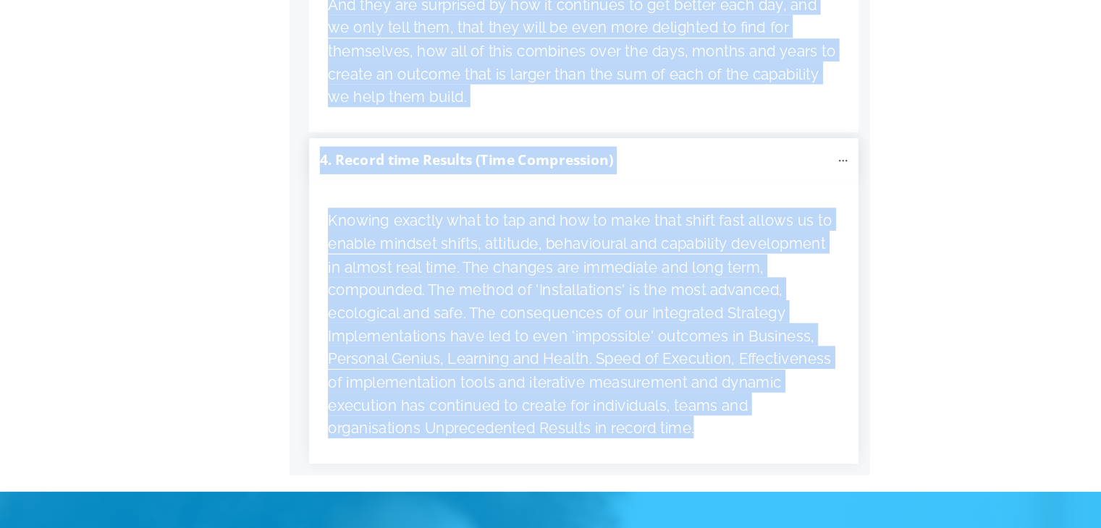
drag, startPoint x: 288, startPoint y: 308, endPoint x: 779, endPoint y: 369, distance: 494.6
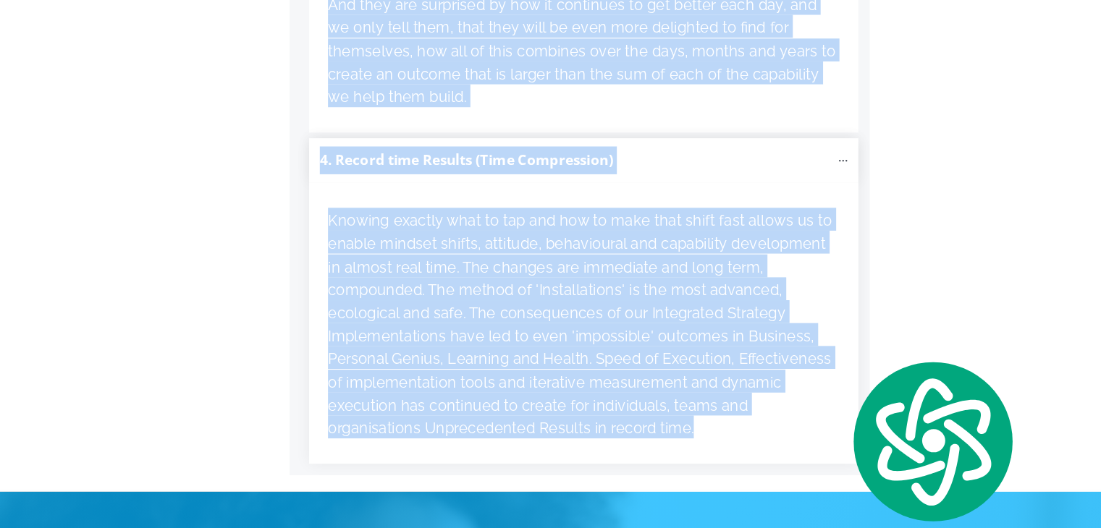
copy div "STRATEGY Deep Personal Evolution insights combined with Real-Time implementatio…"
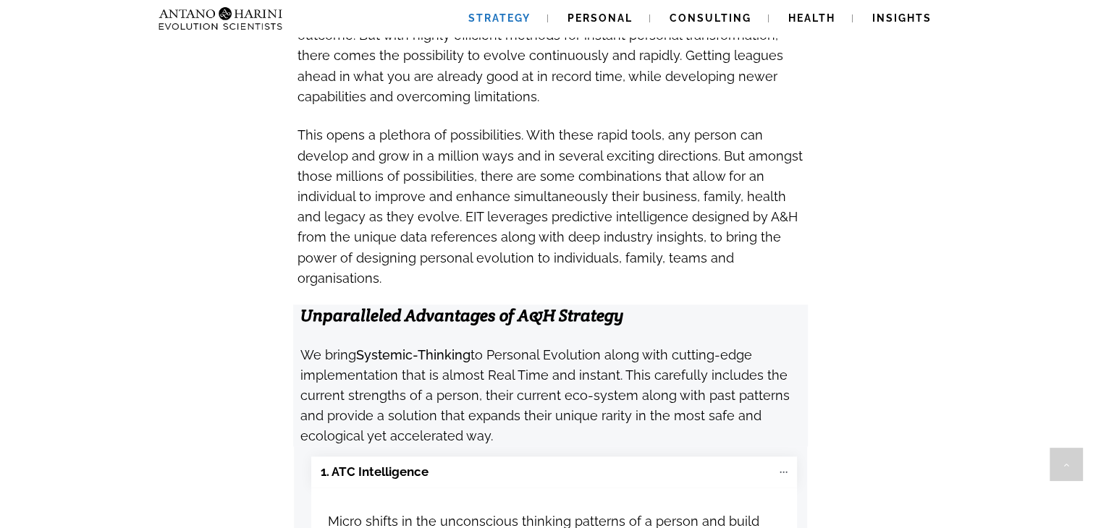
scroll to position [1312, 0]
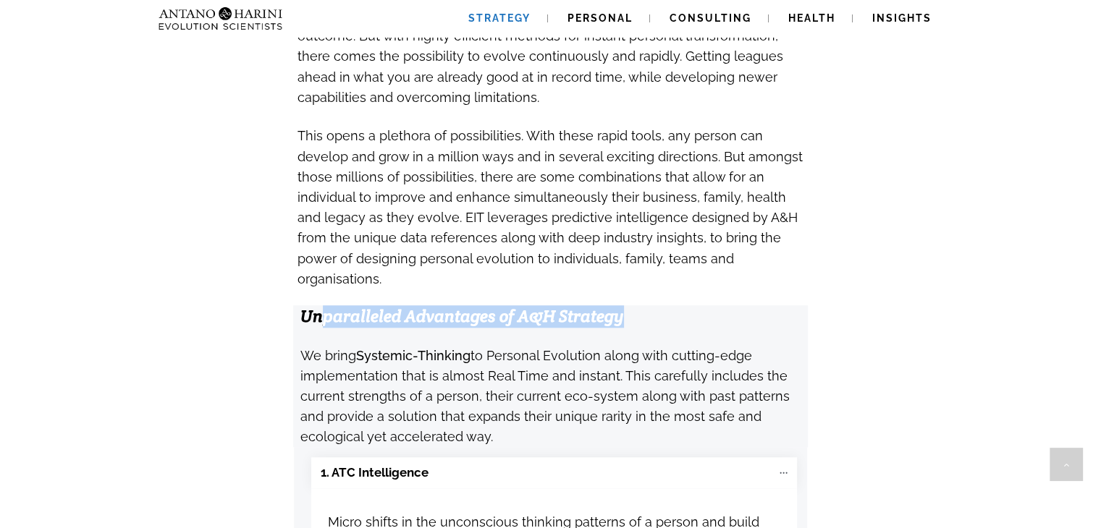
drag, startPoint x: 321, startPoint y: 258, endPoint x: 640, endPoint y: 261, distance: 318.5
click at [640, 306] on h3 "Unparalleled Advantages of A&H Strategy" at bounding box center [553, 317] width 507 height 22
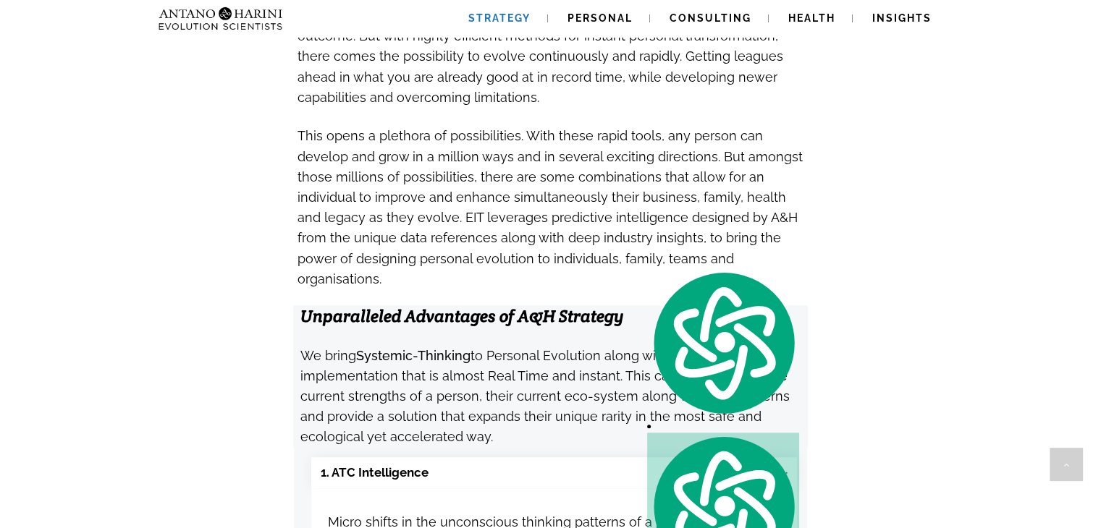
click at [777, 204] on h3 "This opens a plethora of possibilities. With these rapid tools, any person can …" at bounding box center [551, 207] width 507 height 164
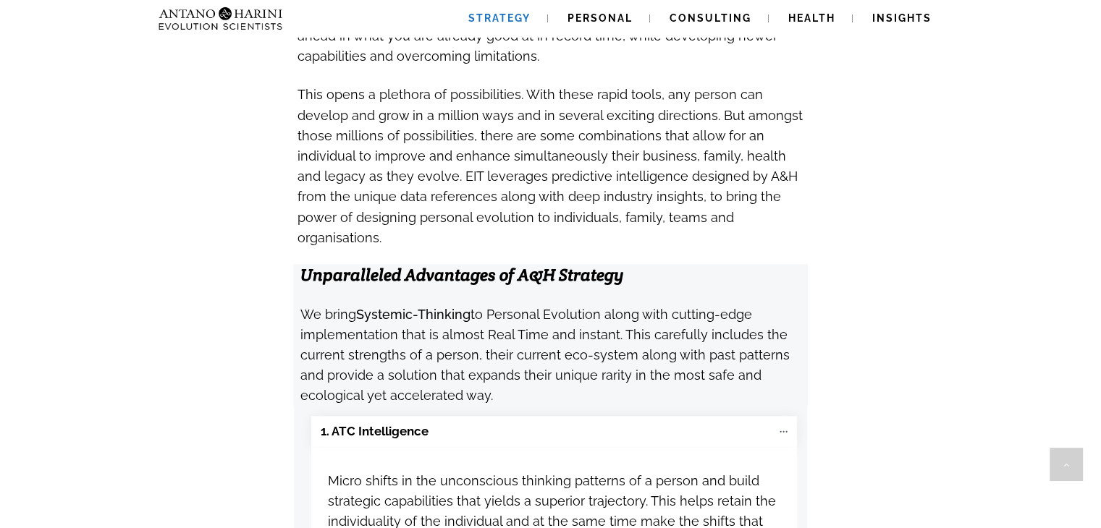
scroll to position [1356, 0]
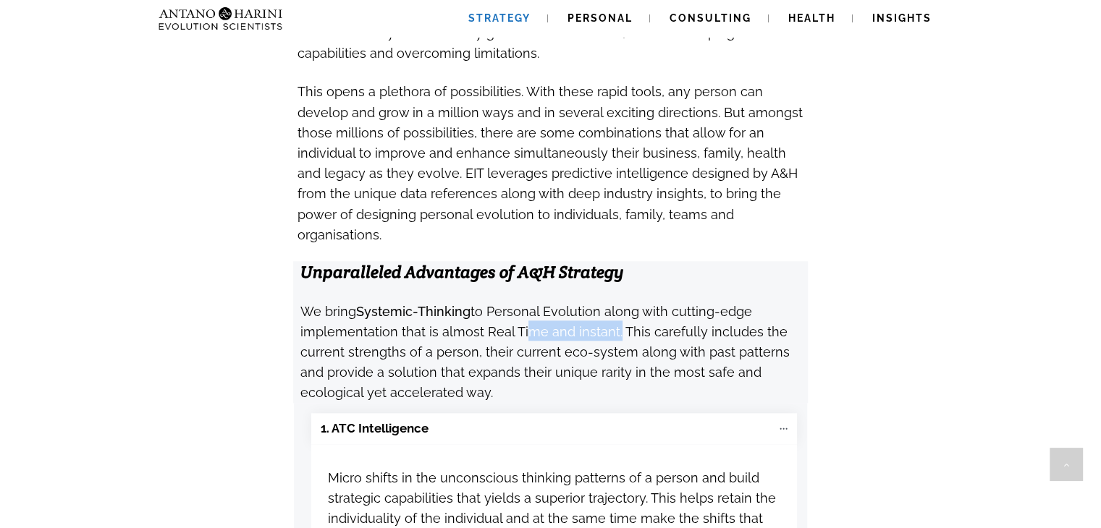
drag, startPoint x: 612, startPoint y: 270, endPoint x: 526, endPoint y: 274, distance: 86.2
click at [526, 296] on span "We bring Systemic-Thinking to Personal Evolution along with cutting-edge implem…" at bounding box center [544, 350] width 489 height 108
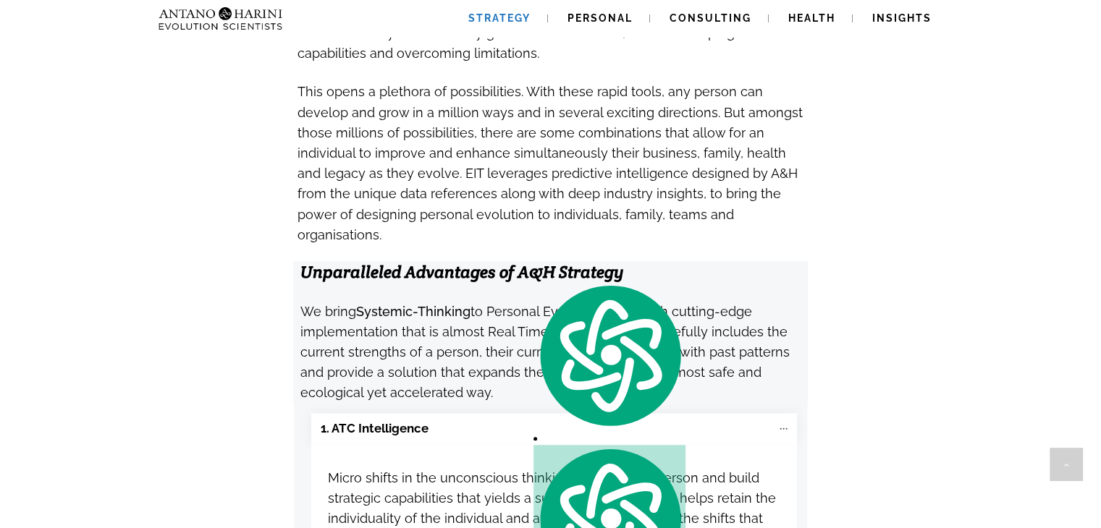
click at [922, 197] on div "Free A&H Covid Recovery Support > Shop online and get Specialist help, free no-…" at bounding box center [550, 317] width 1101 height 3263
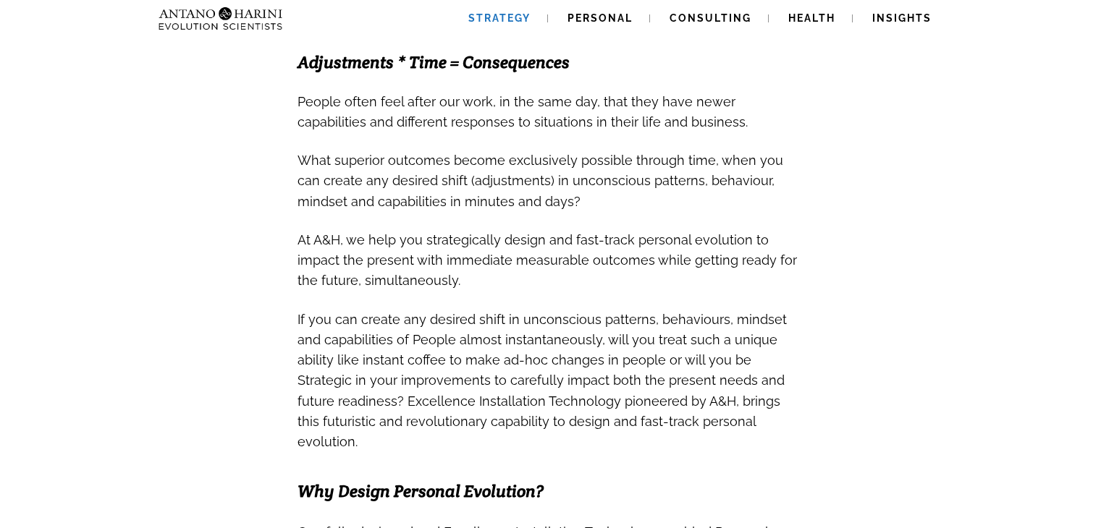
scroll to position [581, 0]
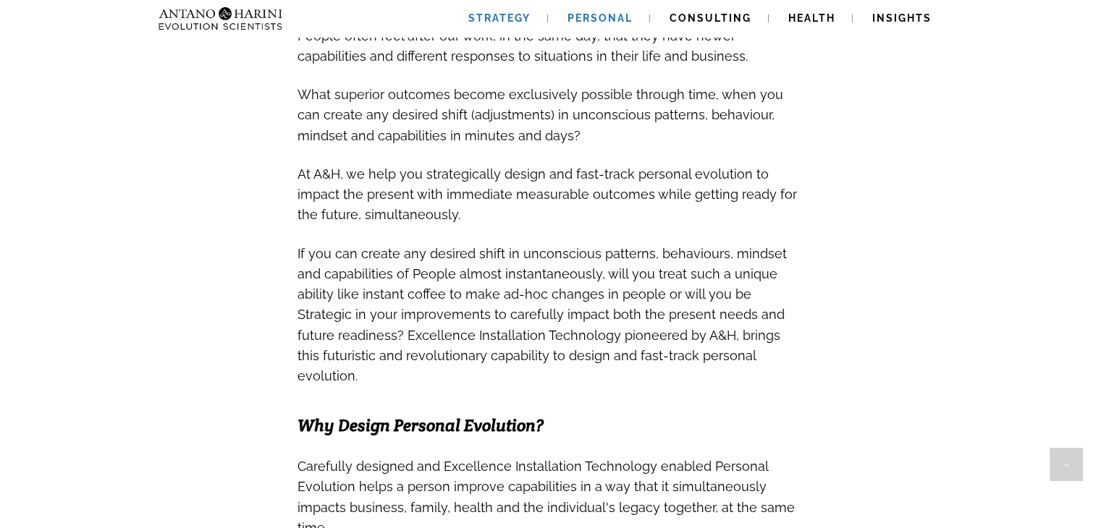
click at [581, 22] on span "Personal" at bounding box center [600, 18] width 65 height 12
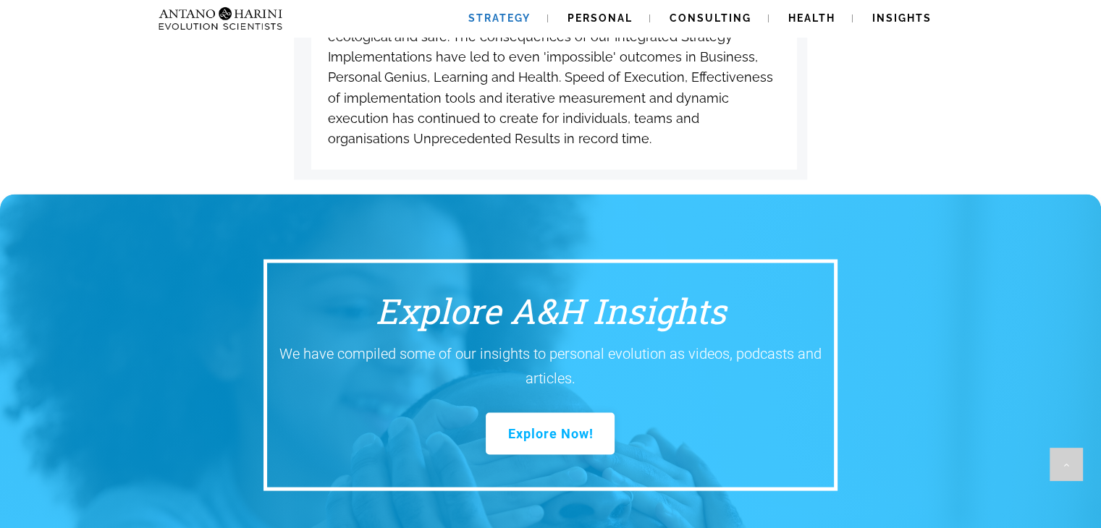
scroll to position [2731, 0]
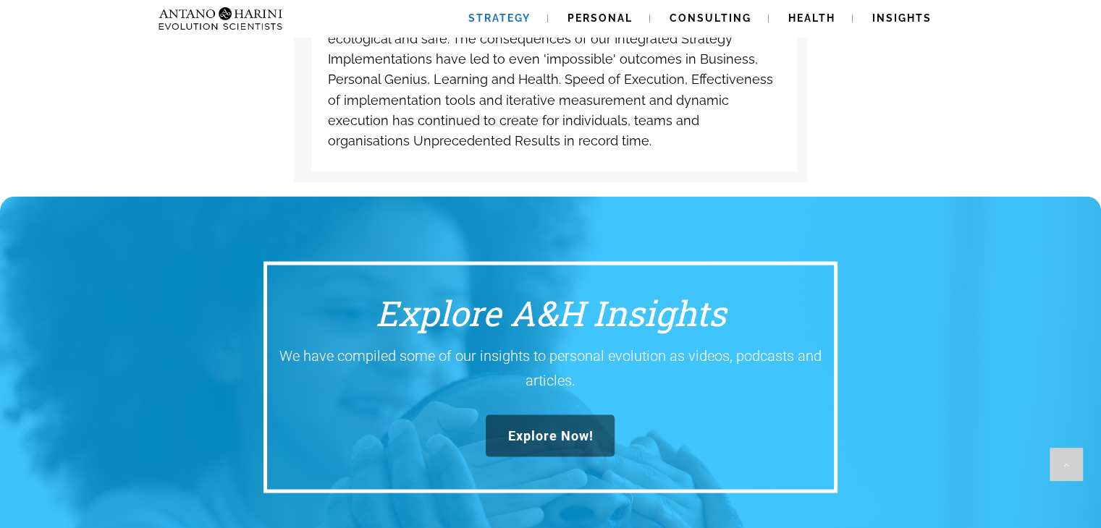
click at [573, 415] on link "Explore Now!" at bounding box center [550, 436] width 129 height 42
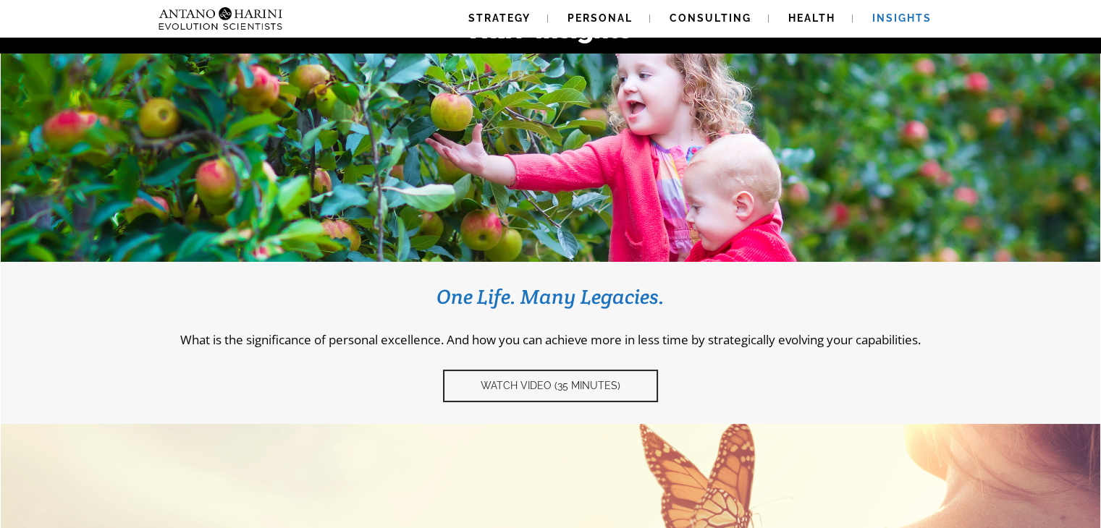
scroll to position [122, 0]
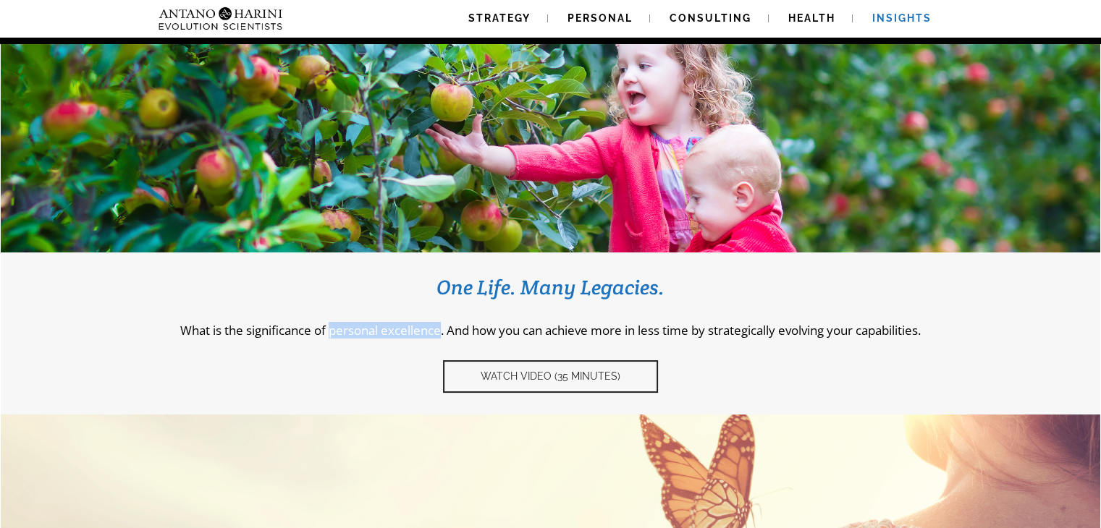
drag, startPoint x: 324, startPoint y: 332, endPoint x: 434, endPoint y: 332, distance: 109.3
type textarea "**********"
click at [434, 332] on p "What is the significance of personal excellence. And how you can achieve more i…" at bounding box center [550, 330] width 1056 height 17
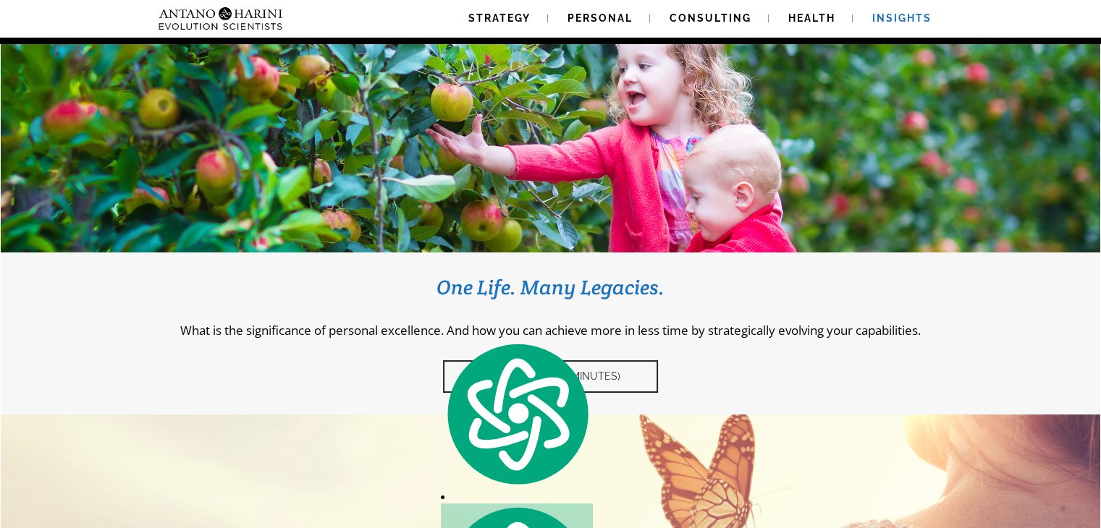
click at [507, 322] on p "What is the significance of personal excellence. And how you can achieve more i…" at bounding box center [550, 330] width 1056 height 17
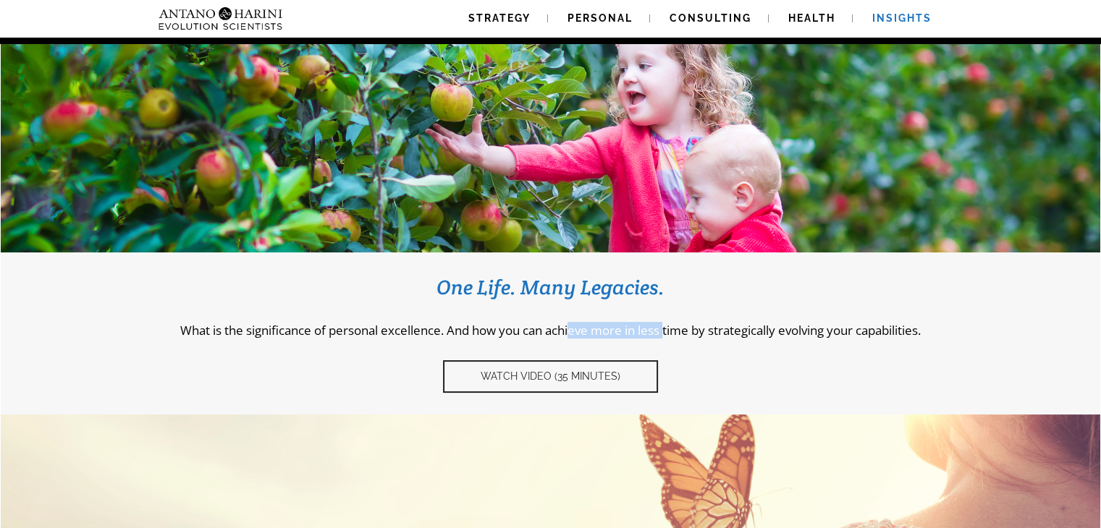
drag, startPoint x: 570, startPoint y: 337, endPoint x: 663, endPoint y: 329, distance: 93.7
click at [663, 329] on p "What is the significance of personal excellence. And how you can achieve more i…" at bounding box center [550, 330] width 1056 height 17
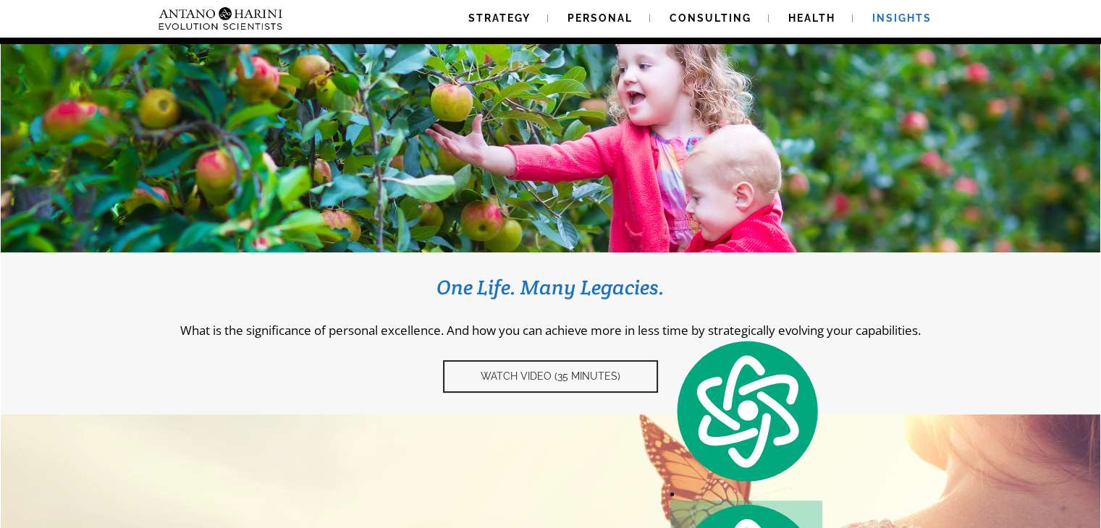
click at [704, 316] on div "One Life. Many Legacies. What is the significance of personal excellence. And h…" at bounding box center [550, 333] width 1056 height 119
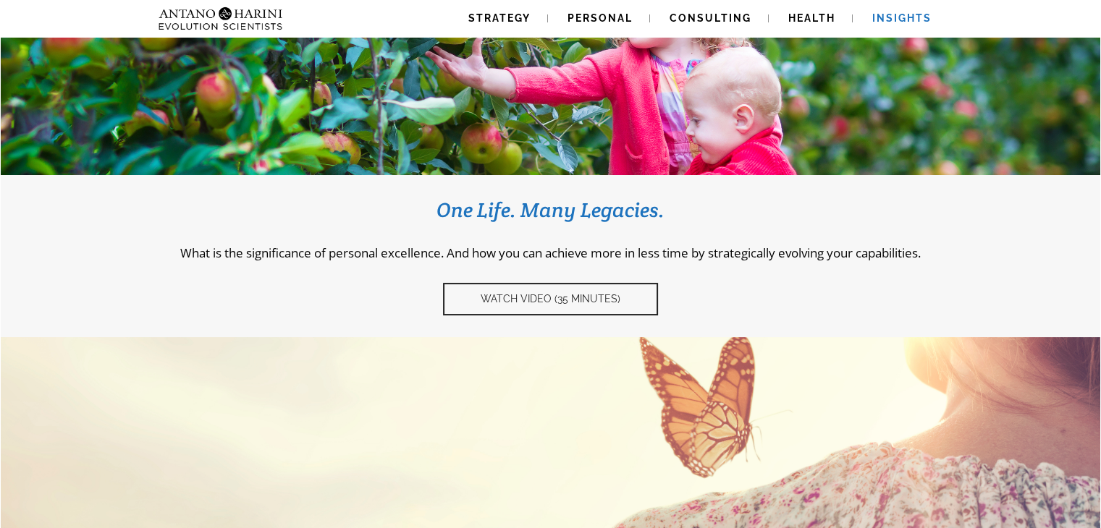
scroll to position [201, 0]
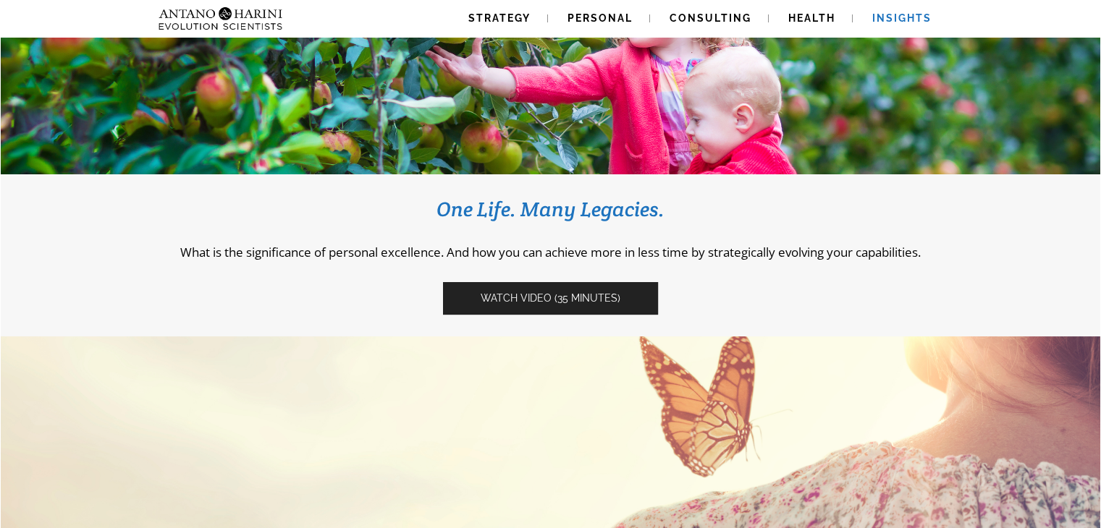
click at [608, 299] on span "Watch video (35 Minutes)" at bounding box center [551, 298] width 140 height 12
